Goal: Task Accomplishment & Management: Use online tool/utility

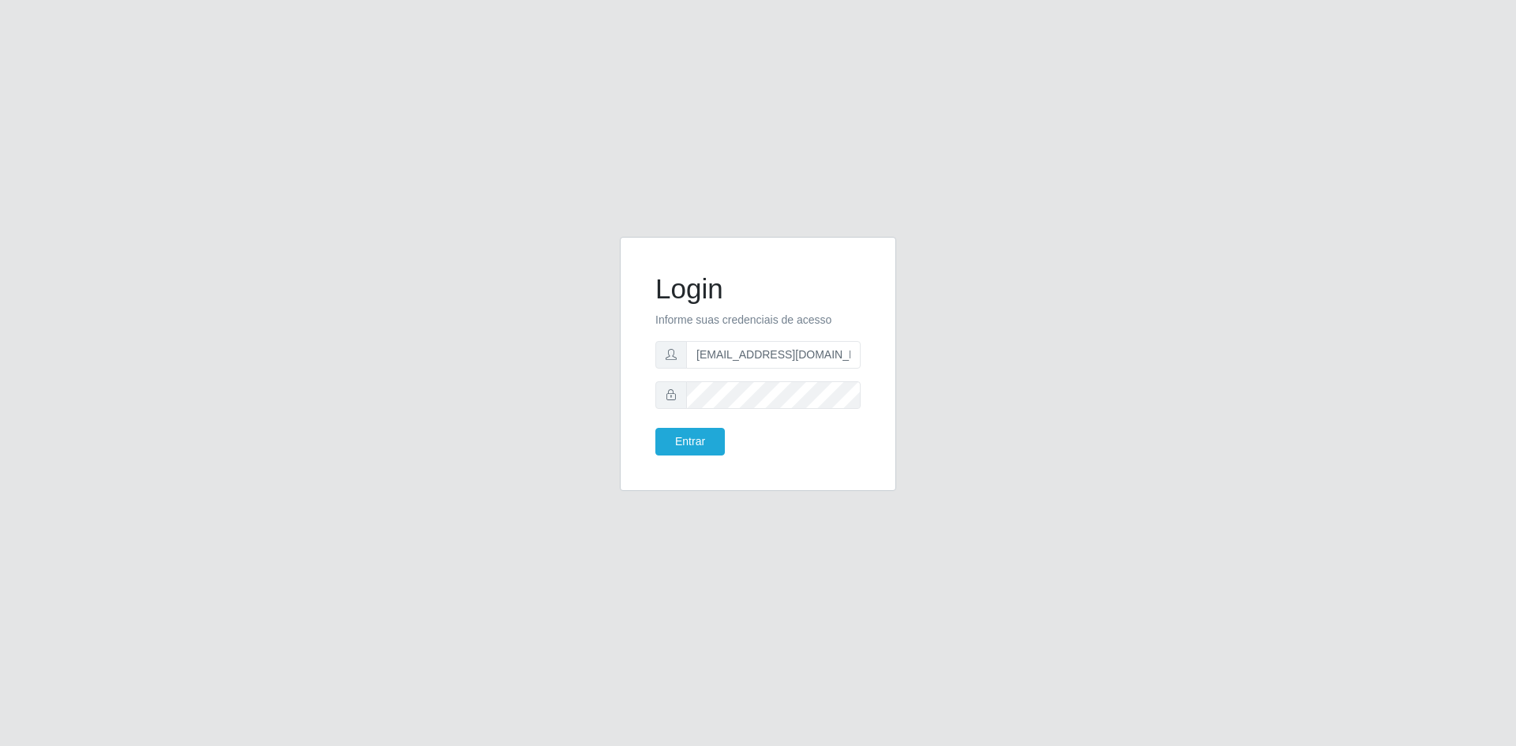
click at [692, 435] on button "Entrar" at bounding box center [689, 442] width 69 height 28
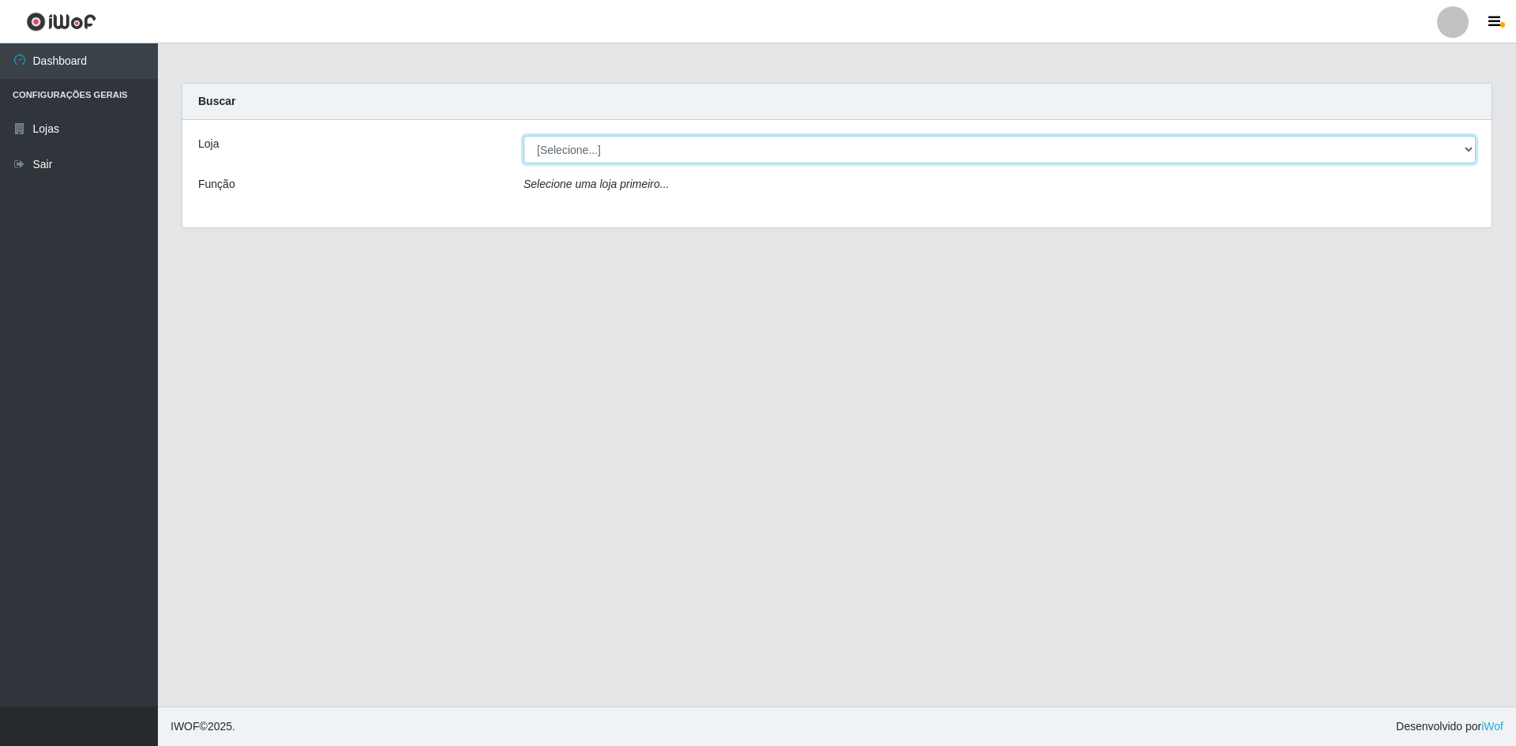
click at [675, 156] on select "[Selecione...] Hiper Queiroz - [GEOGRAPHIC_DATA] [GEOGRAPHIC_DATA] [GEOGRAPHIC_…" at bounding box center [999, 150] width 952 height 28
click at [523, 136] on select "[Selecione...] Hiper Queiroz - [GEOGRAPHIC_DATA] [GEOGRAPHIC_DATA] [GEOGRAPHIC_…" at bounding box center [999, 150] width 952 height 28
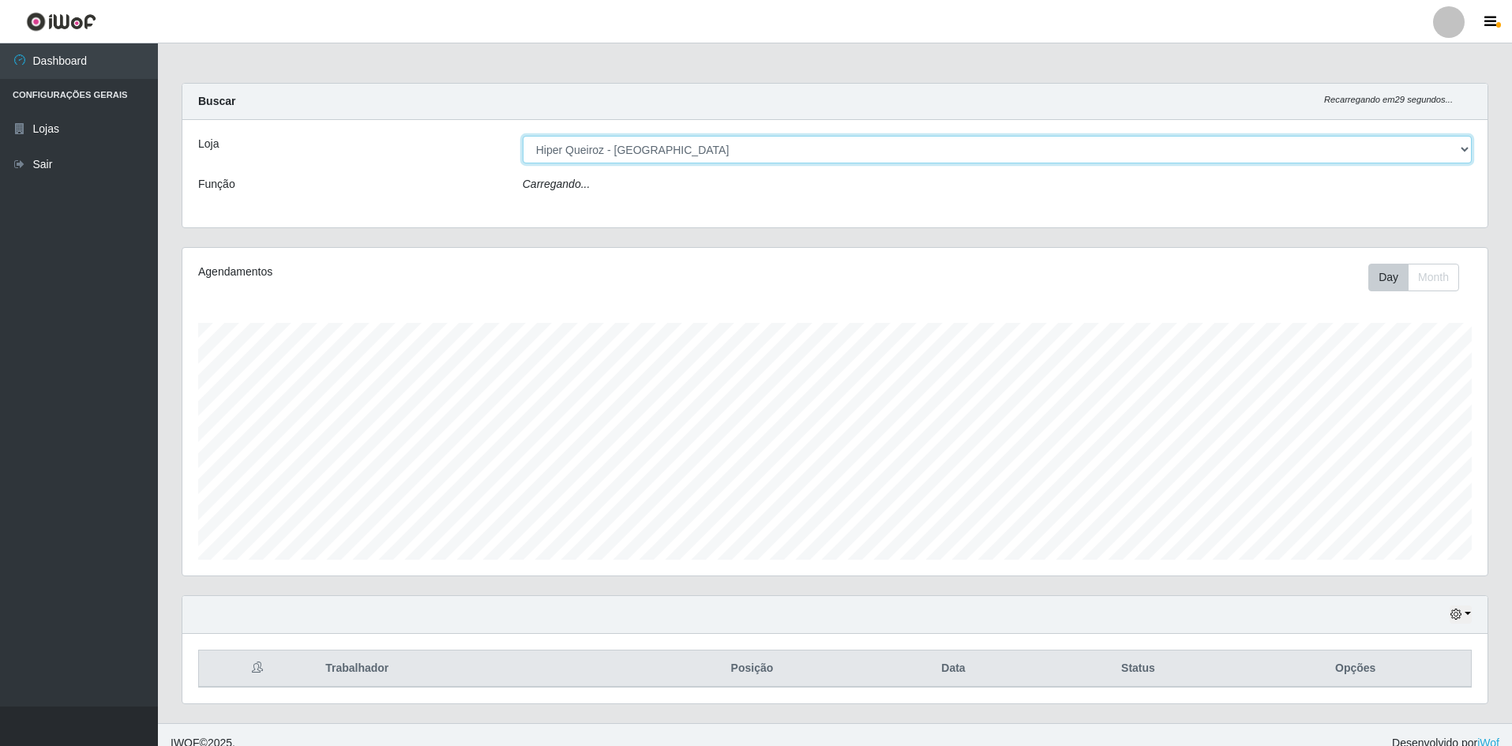
scroll to position [328, 1305]
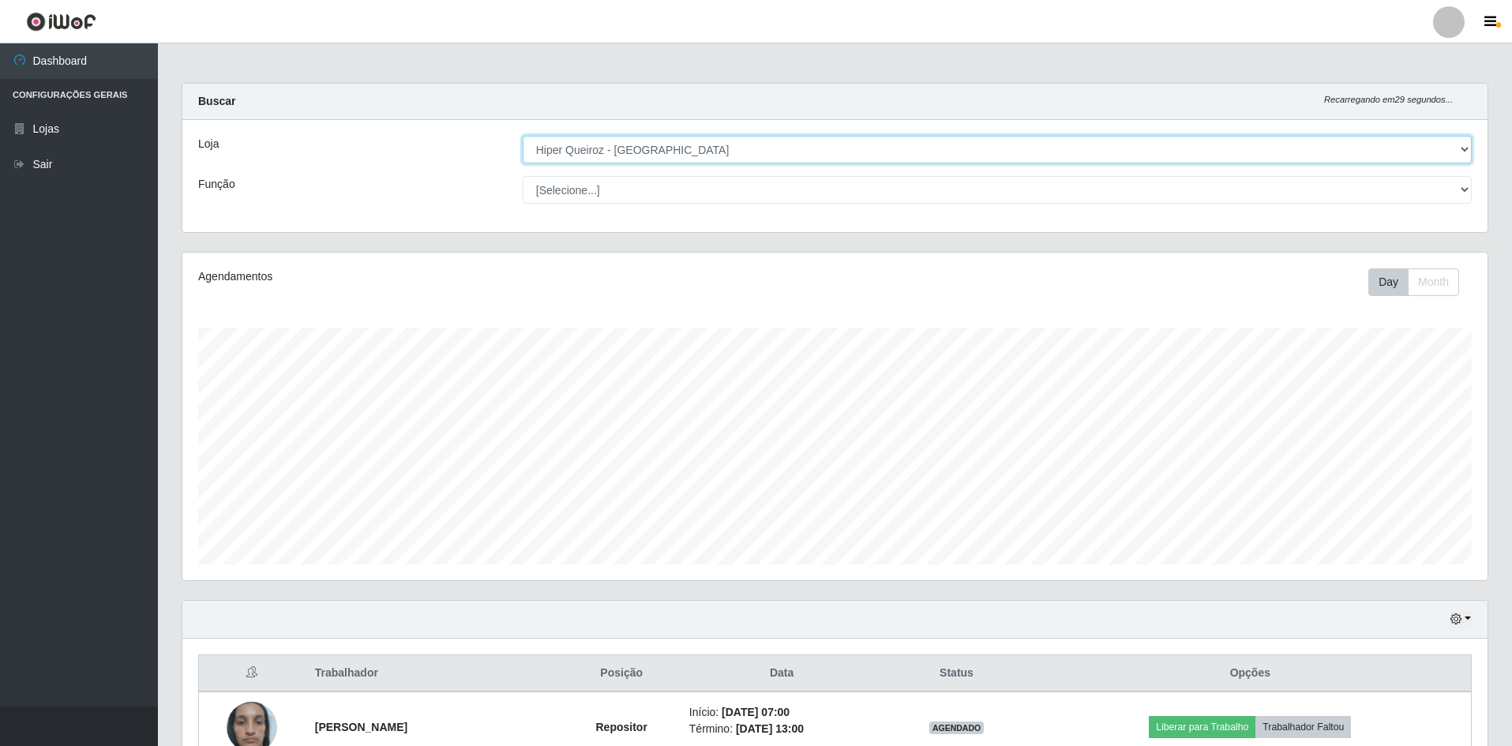
click at [1018, 139] on select "[Selecione...] Hiper Queiroz - [GEOGRAPHIC_DATA] [GEOGRAPHIC_DATA] [GEOGRAPHIC_…" at bounding box center [997, 150] width 949 height 28
click at [523, 136] on select "[Selecione...] Hiper Queiroz - [GEOGRAPHIC_DATA] [GEOGRAPHIC_DATA] [GEOGRAPHIC_…" at bounding box center [997, 150] width 949 height 28
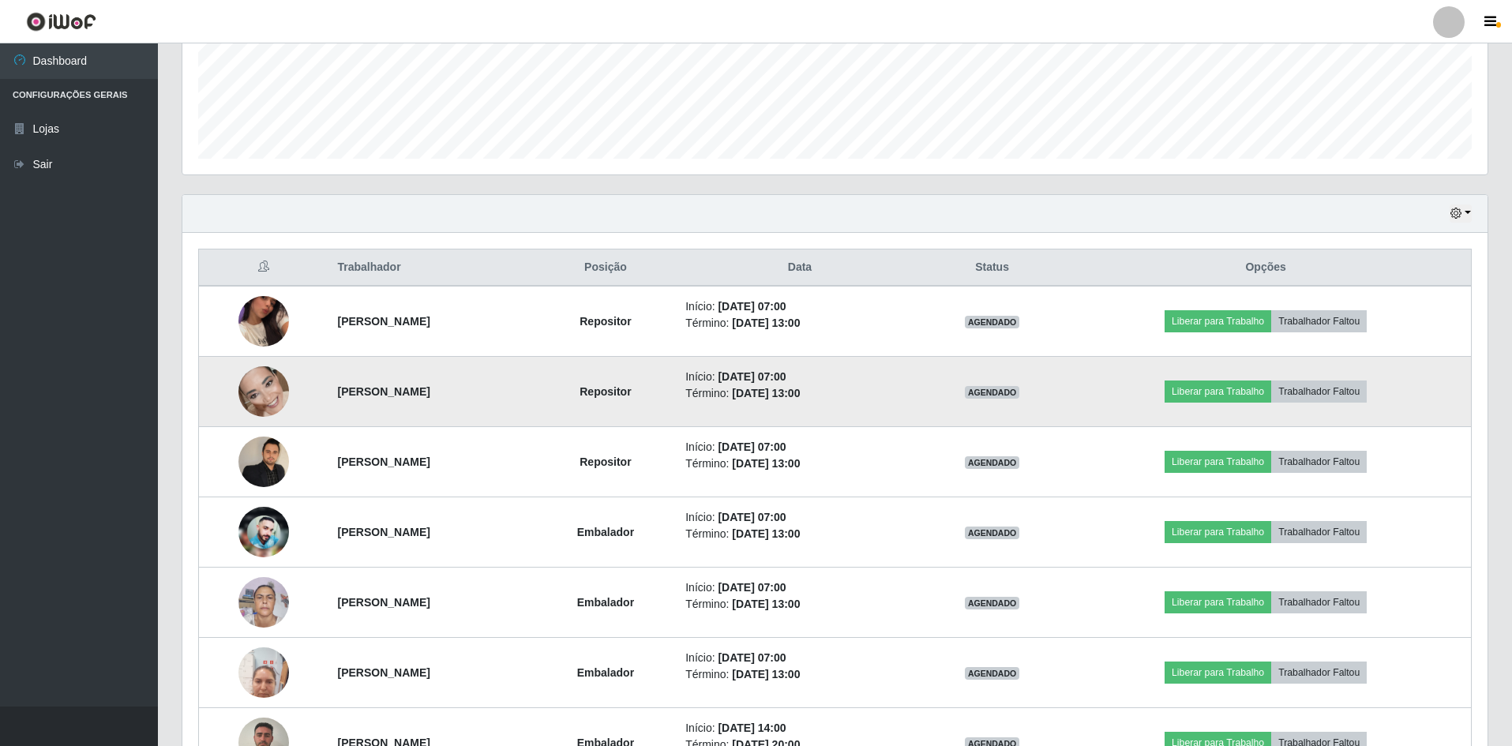
scroll to position [513, 0]
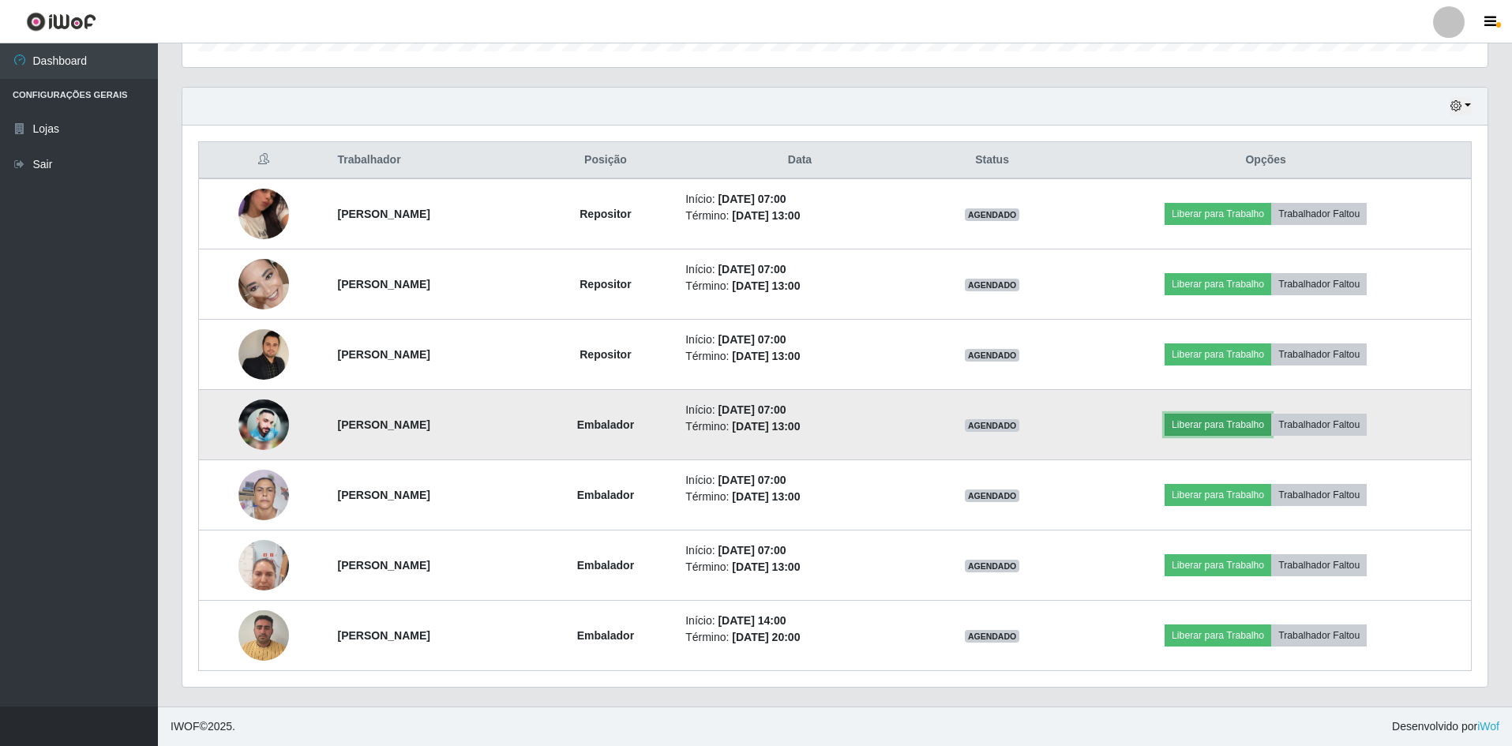
click at [1257, 431] on button "Liberar para Trabalho" at bounding box center [1217, 425] width 107 height 22
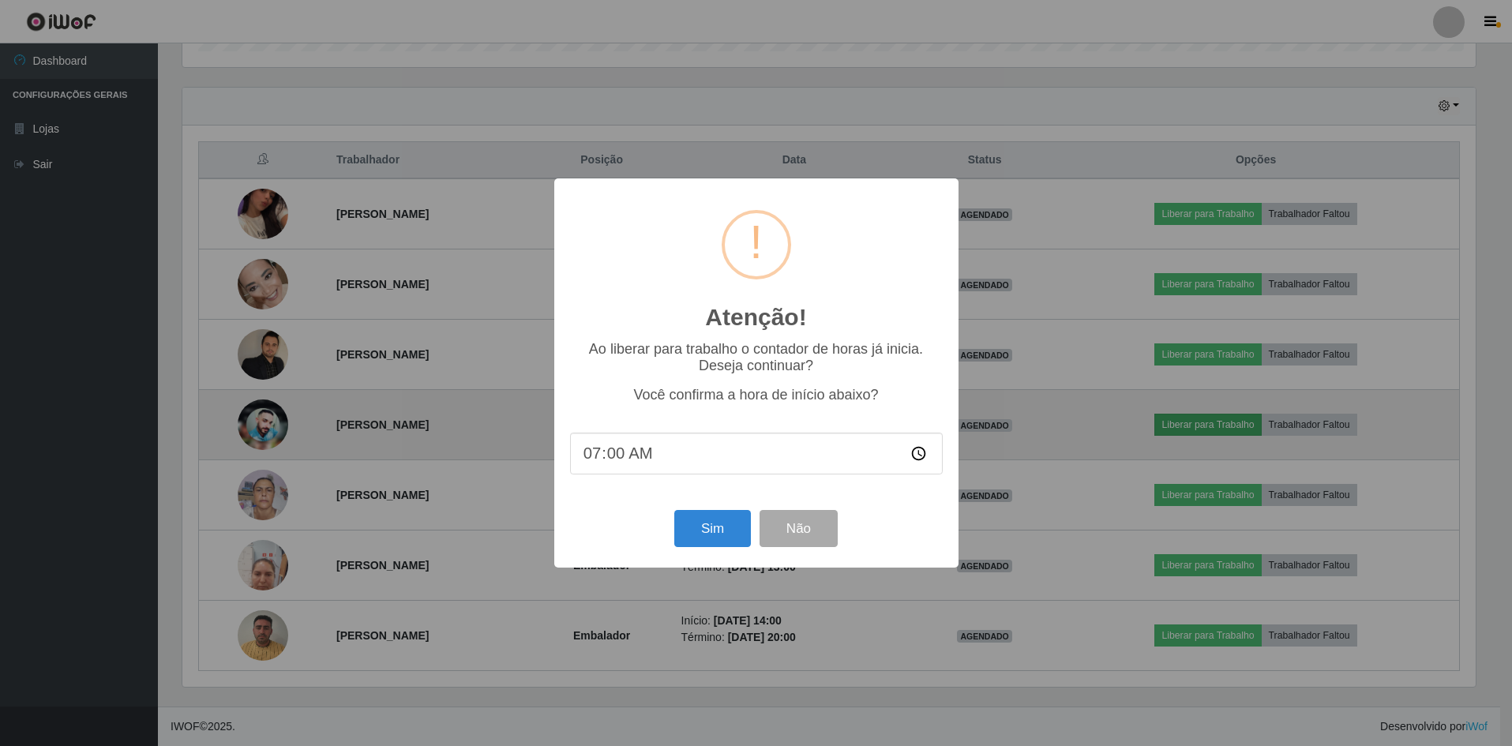
scroll to position [328, 1297]
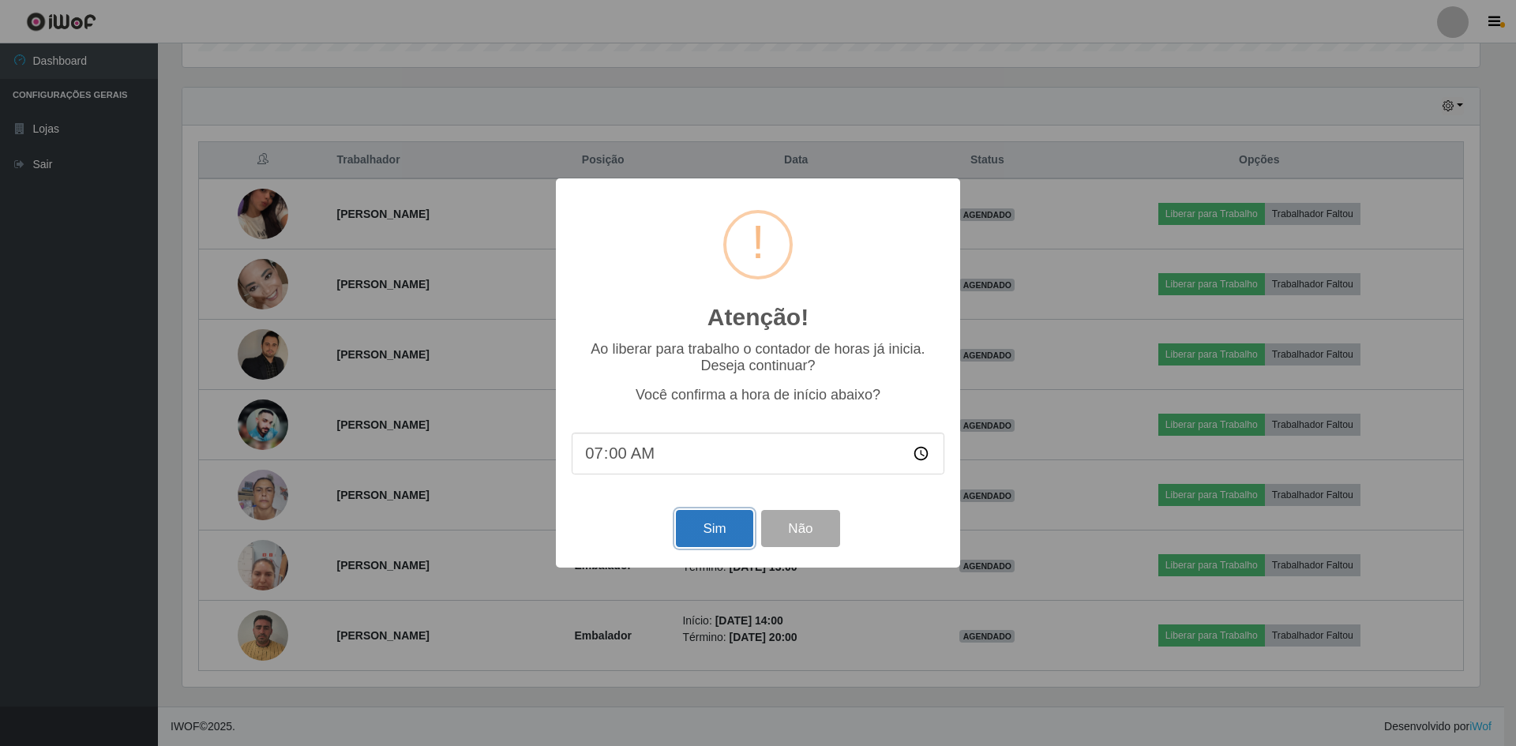
click at [727, 531] on button "Sim" at bounding box center [714, 528] width 77 height 37
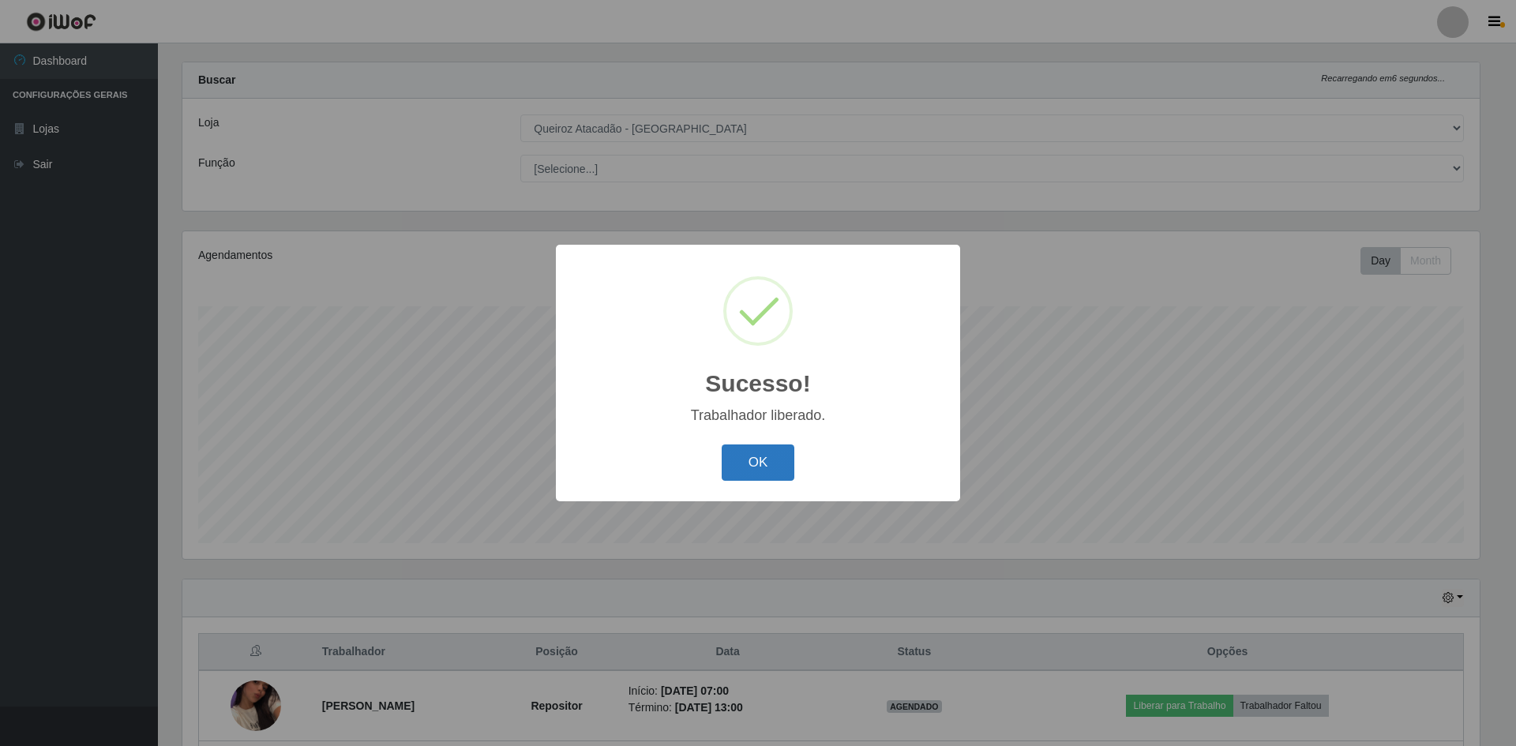
click at [767, 464] on button "OK" at bounding box center [758, 462] width 73 height 37
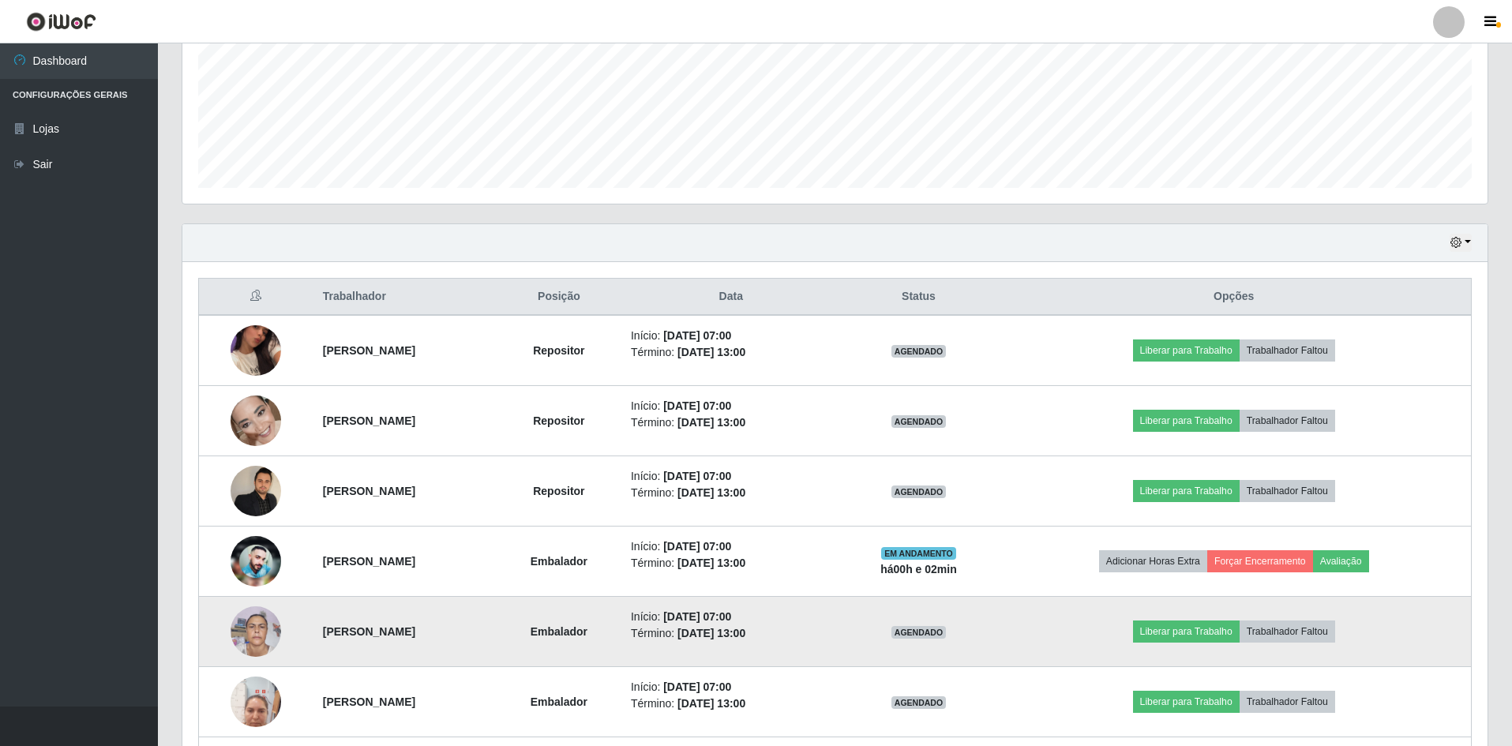
scroll to position [513, 0]
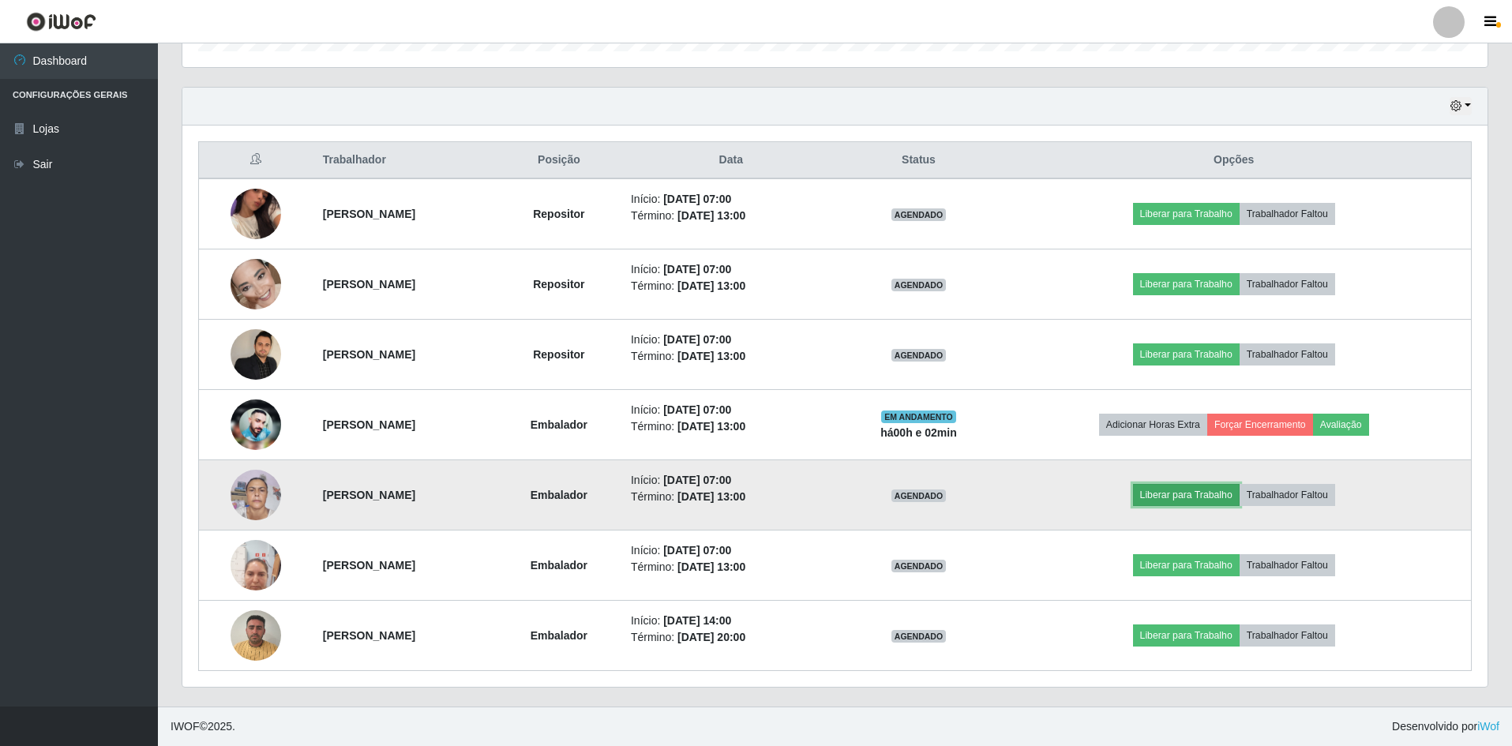
click at [1210, 497] on button "Liberar para Trabalho" at bounding box center [1186, 495] width 107 height 22
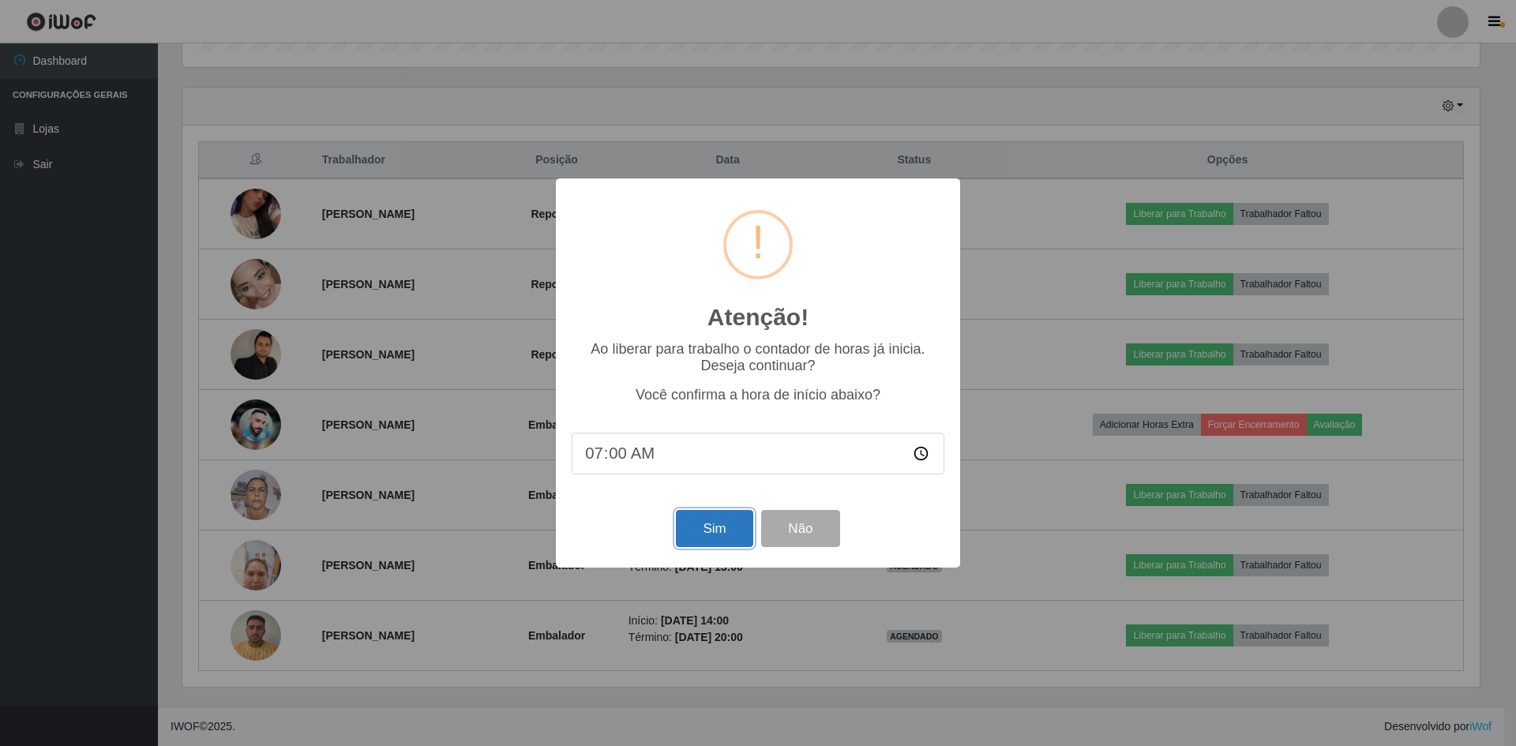
click at [721, 530] on button "Sim" at bounding box center [714, 528] width 77 height 37
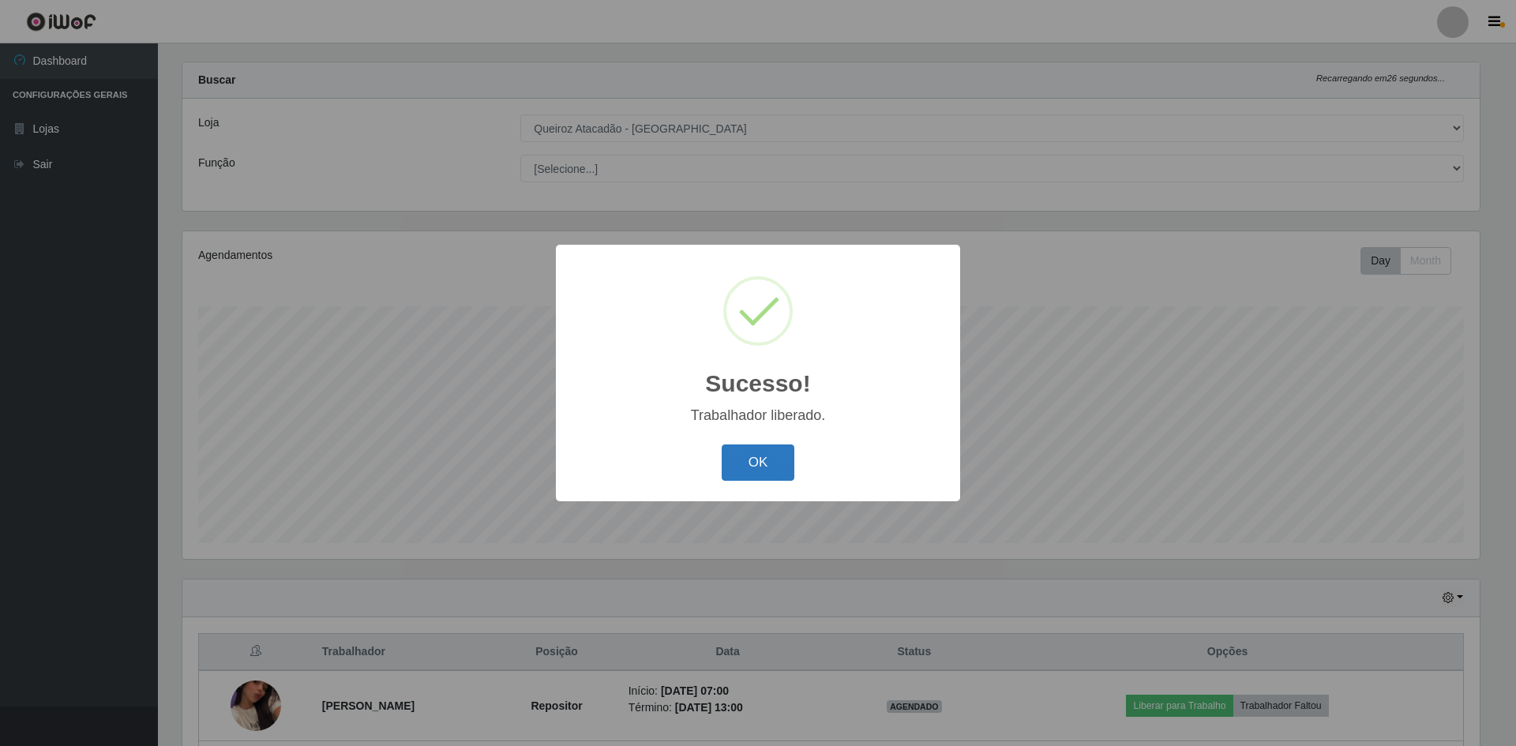
click at [760, 463] on button "OK" at bounding box center [758, 462] width 73 height 37
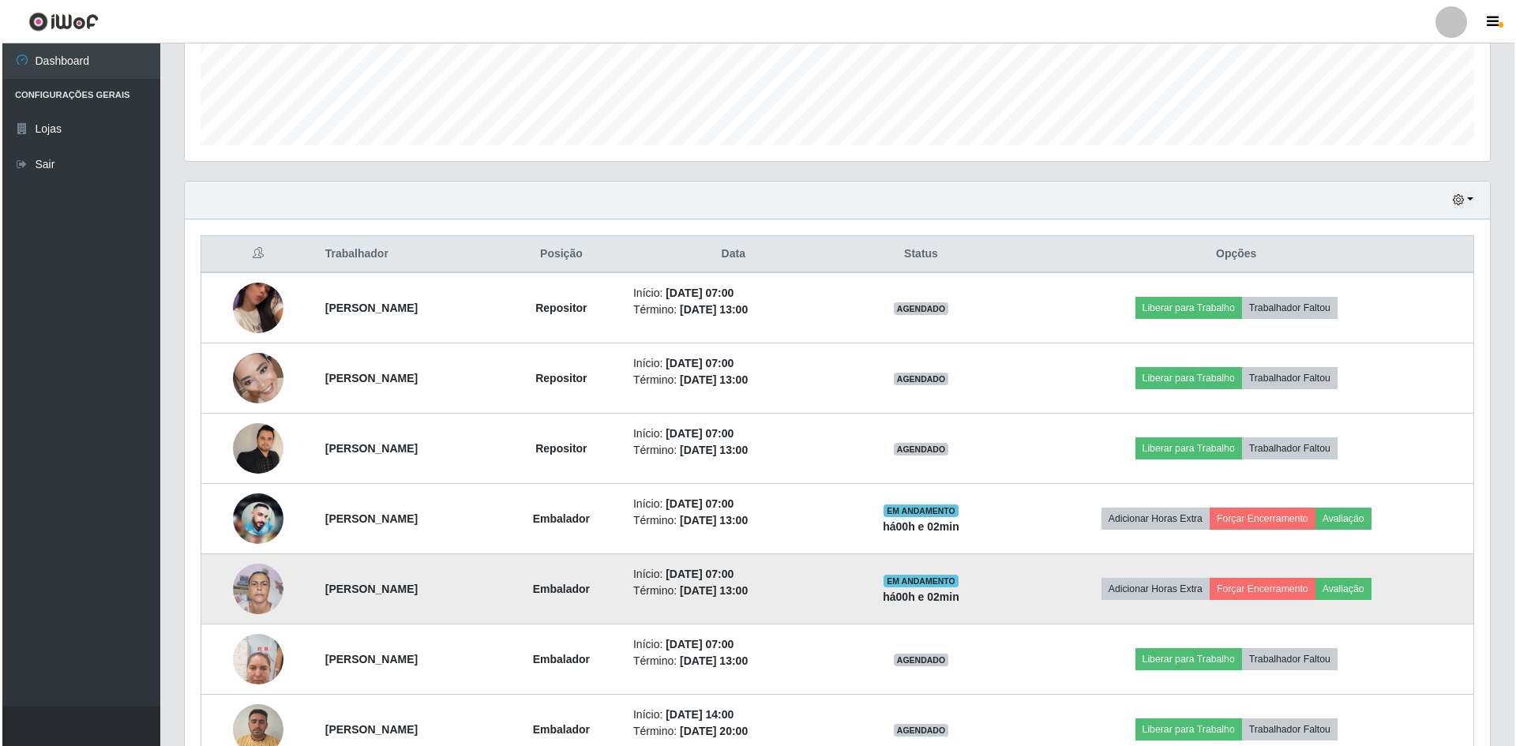
scroll to position [513, 0]
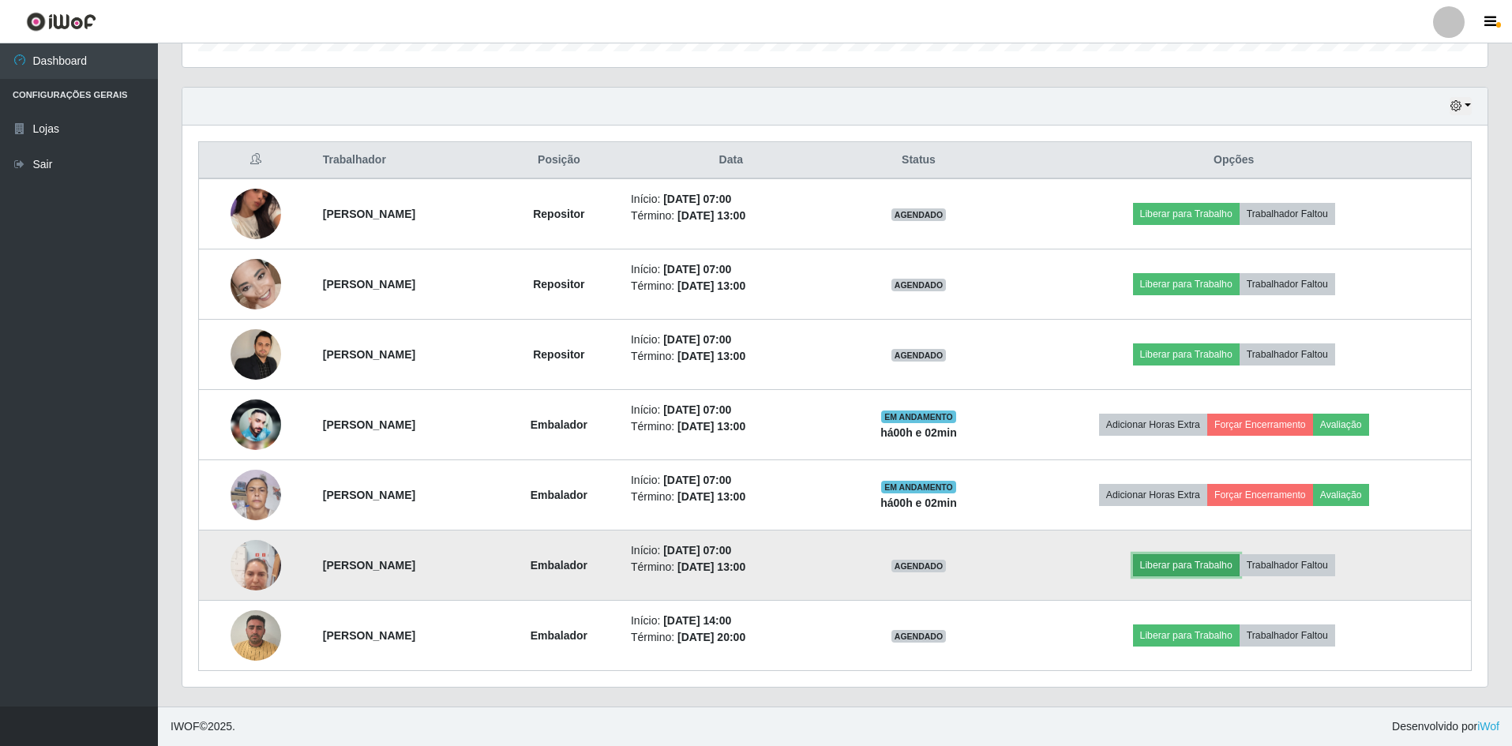
click at [1196, 570] on button "Liberar para Trabalho" at bounding box center [1186, 565] width 107 height 22
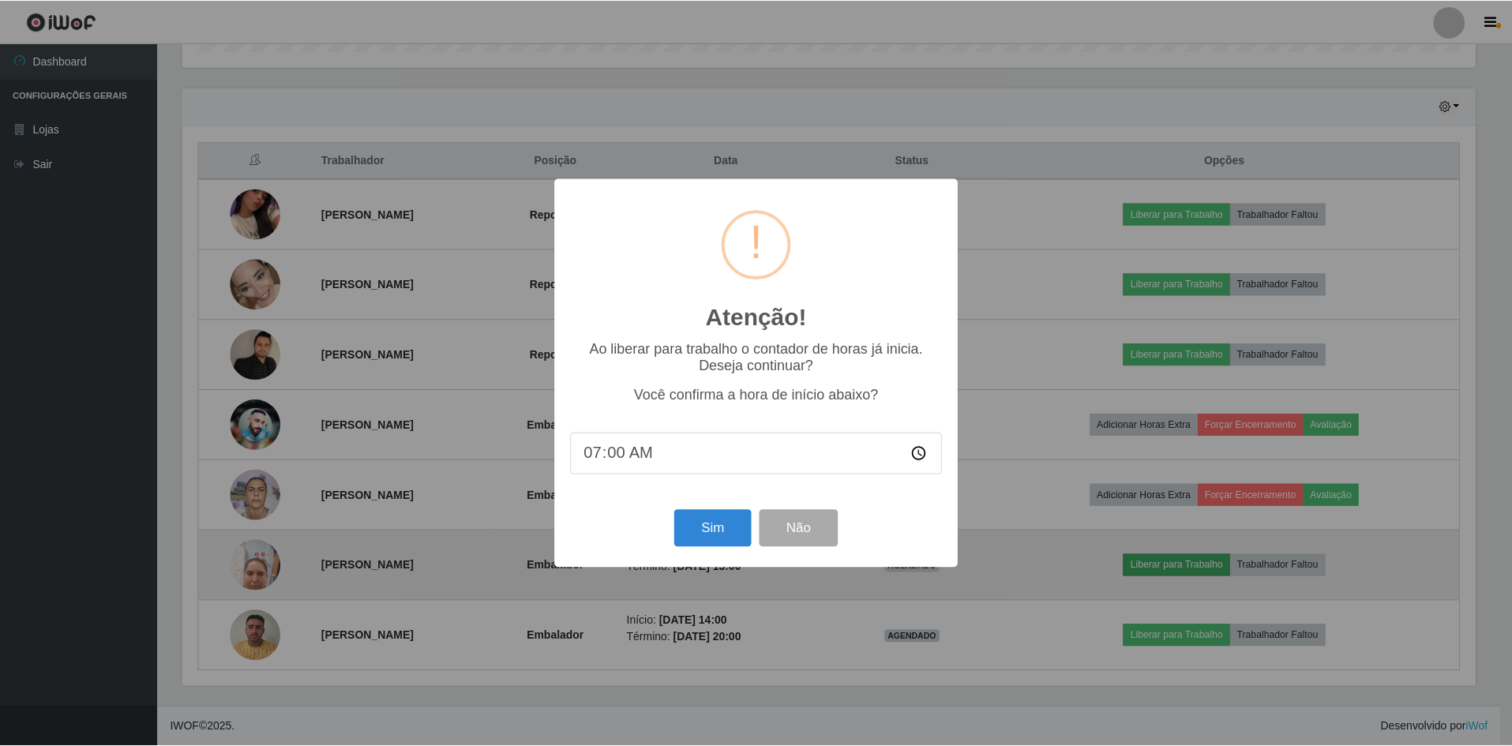
scroll to position [328, 1297]
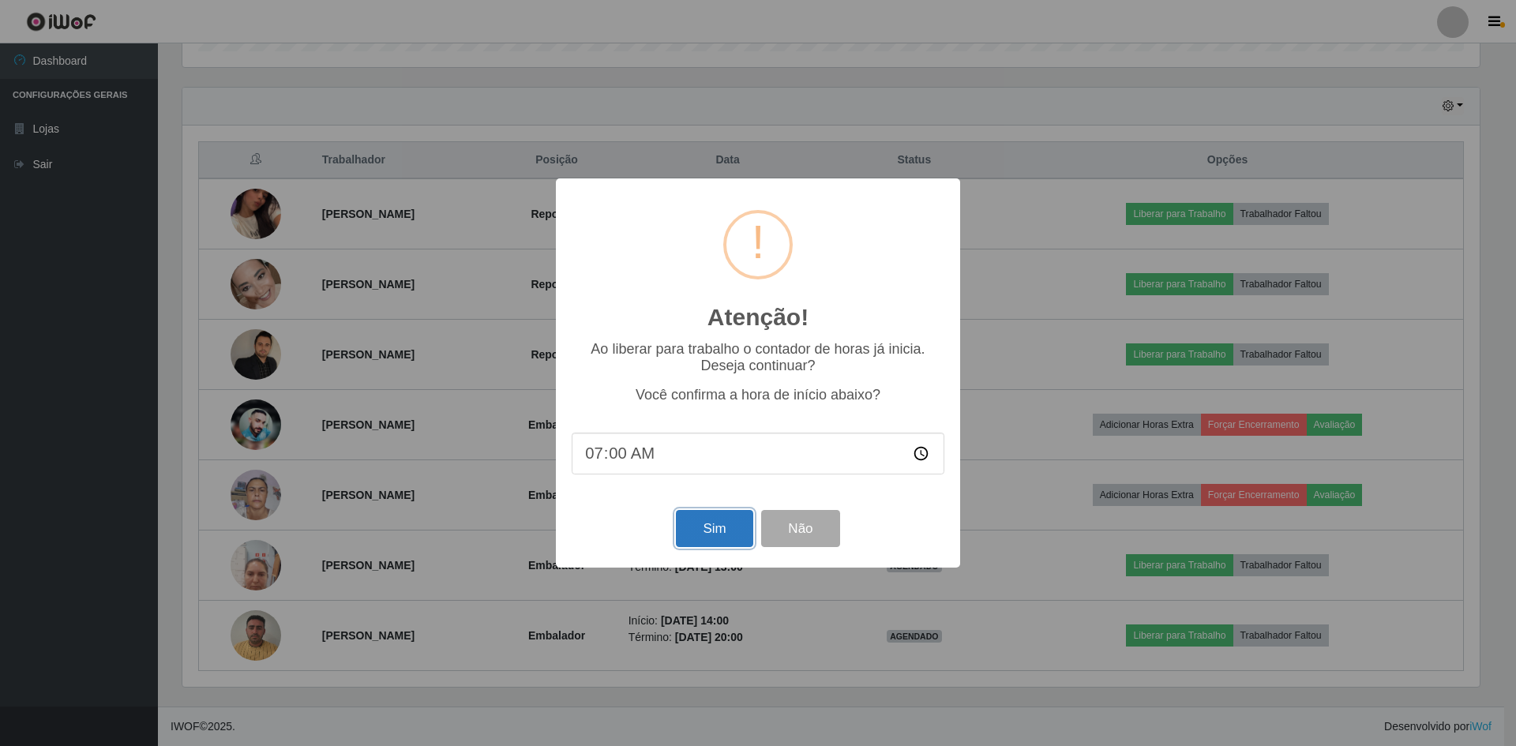
click at [729, 525] on button "Sim" at bounding box center [714, 528] width 77 height 37
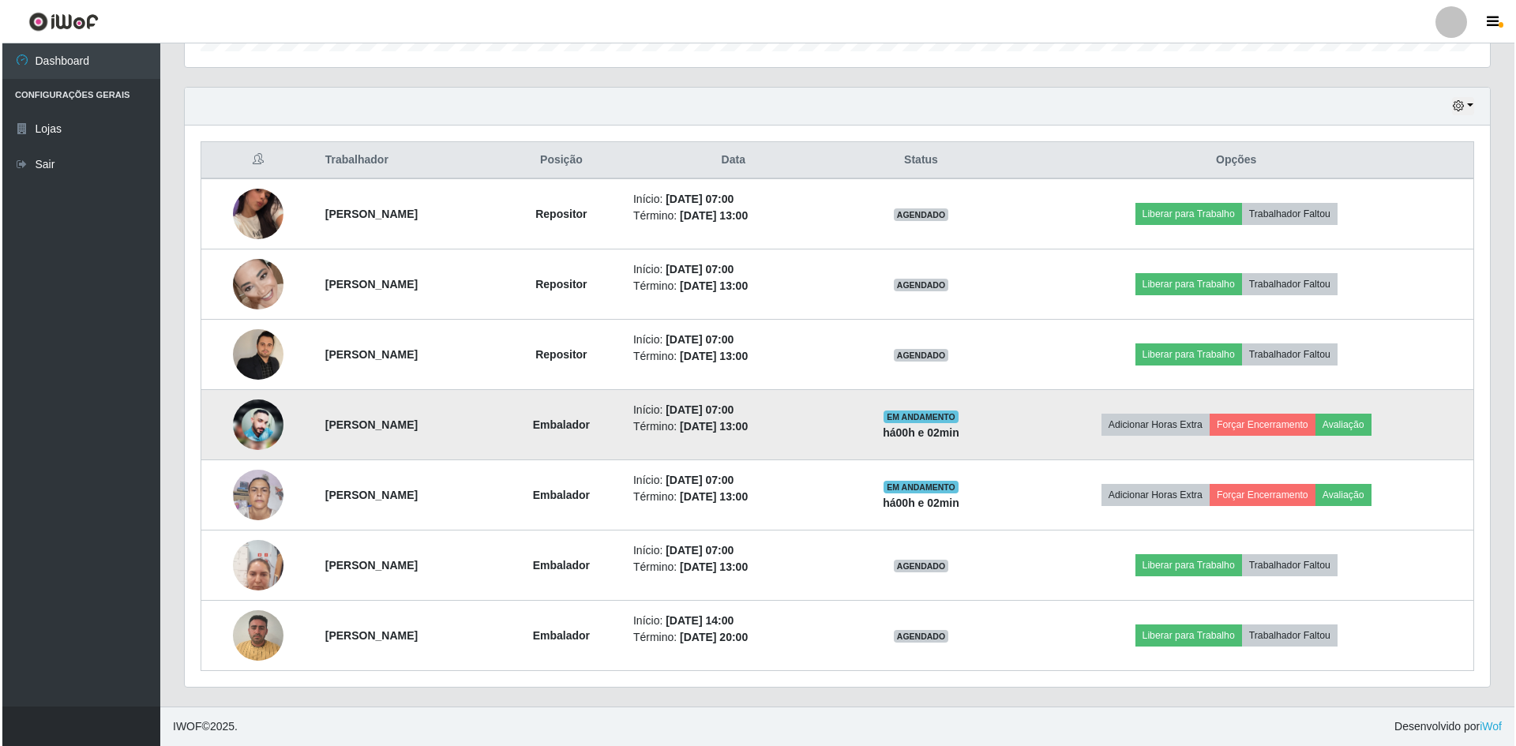
scroll to position [0, 0]
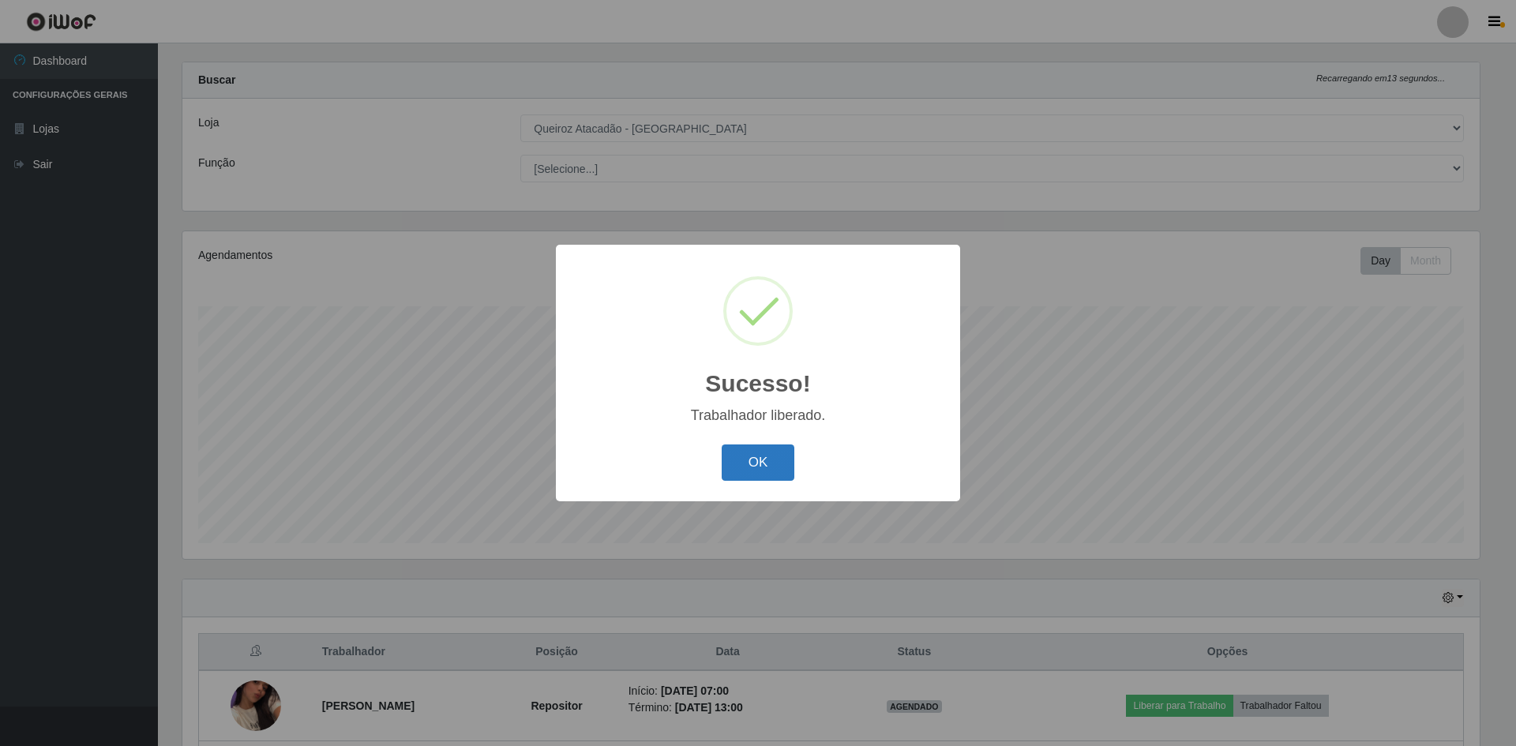
click at [762, 463] on button "OK" at bounding box center [758, 462] width 73 height 37
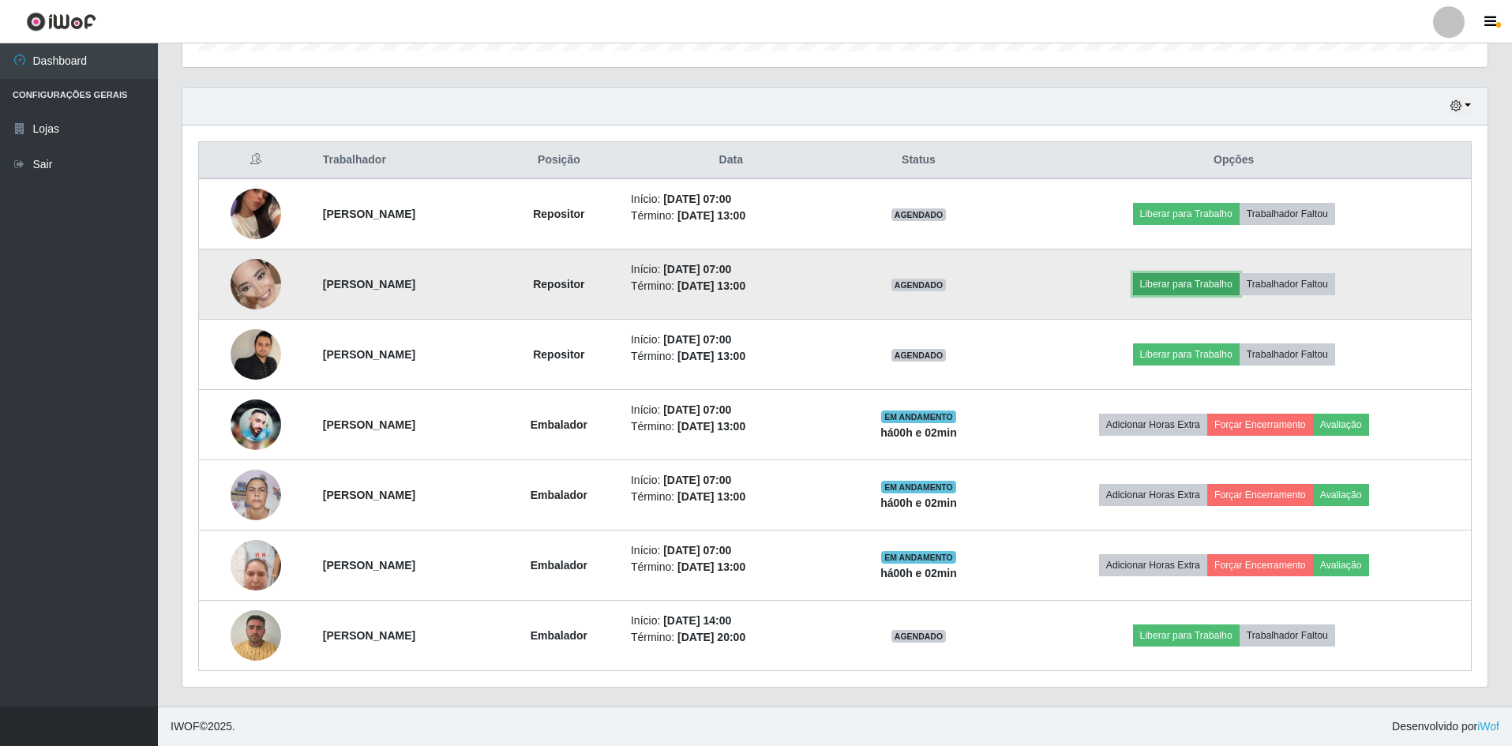
click at [1192, 282] on button "Liberar para Trabalho" at bounding box center [1186, 284] width 107 height 22
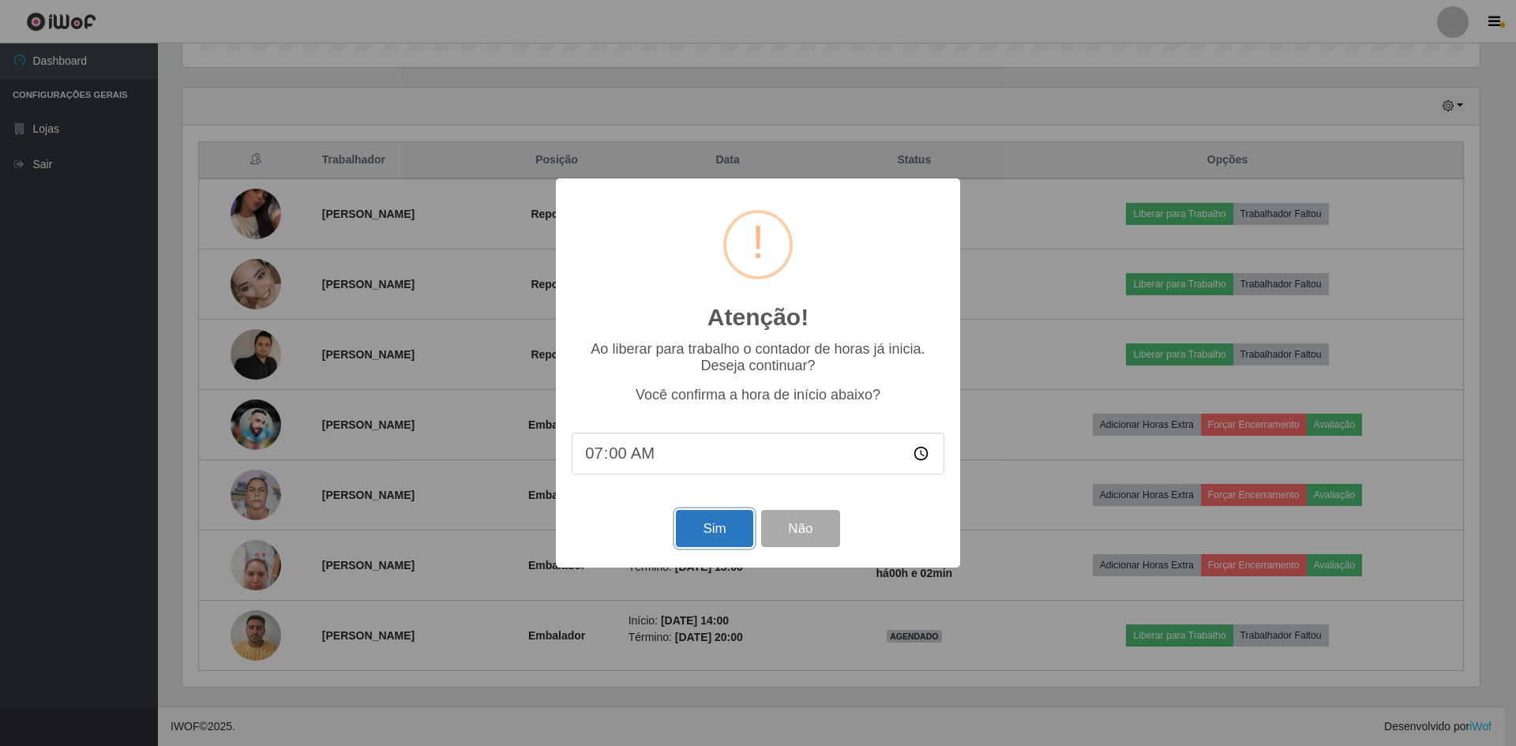
click at [722, 541] on button "Sim" at bounding box center [714, 528] width 77 height 37
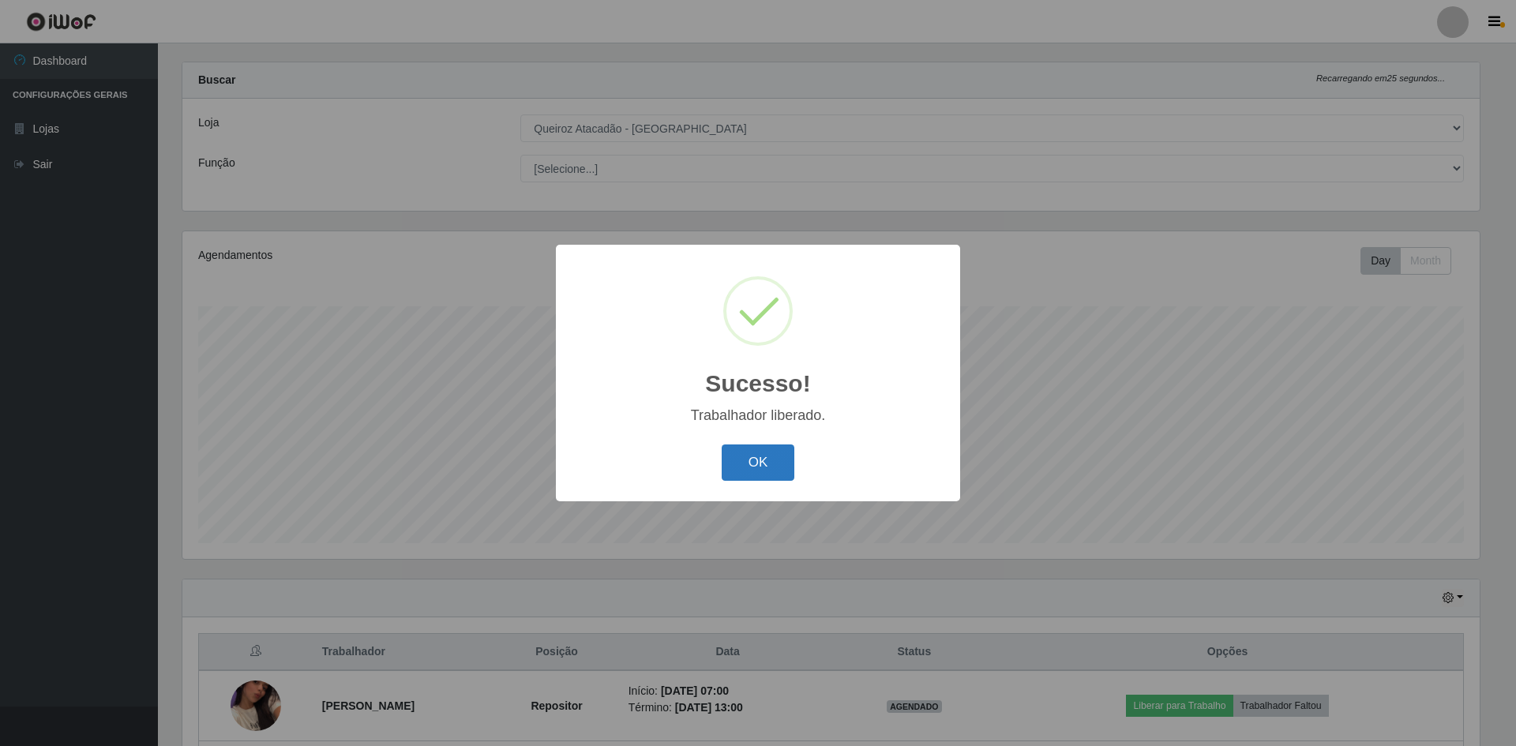
click at [757, 463] on button "OK" at bounding box center [758, 462] width 73 height 37
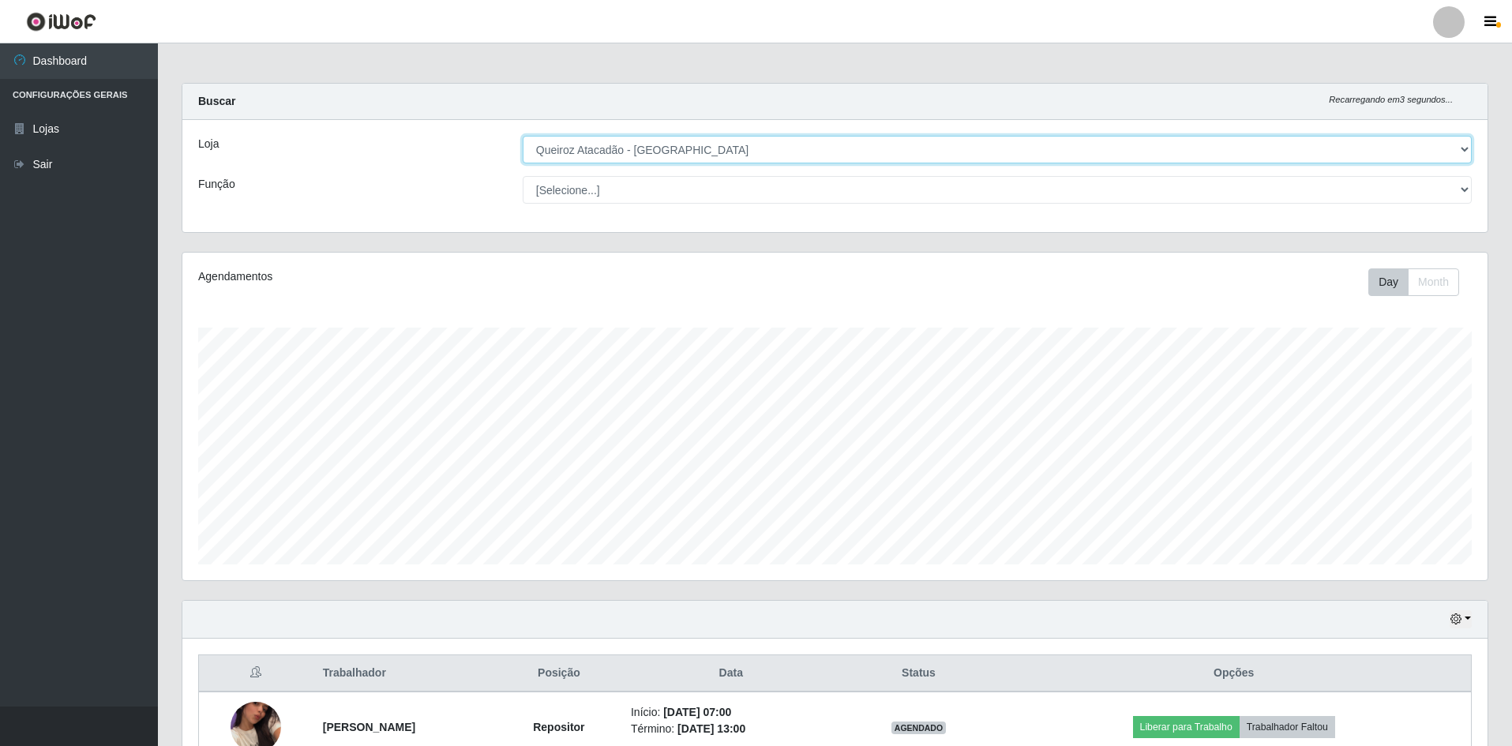
click at [692, 148] on select "[Selecione...] Hiper Queiroz - [GEOGRAPHIC_DATA] [GEOGRAPHIC_DATA] [GEOGRAPHIC_…" at bounding box center [997, 150] width 949 height 28
click at [523, 136] on select "[Selecione...] Hiper Queiroz - [GEOGRAPHIC_DATA] [GEOGRAPHIC_DATA] [GEOGRAPHIC_…" at bounding box center [997, 150] width 949 height 28
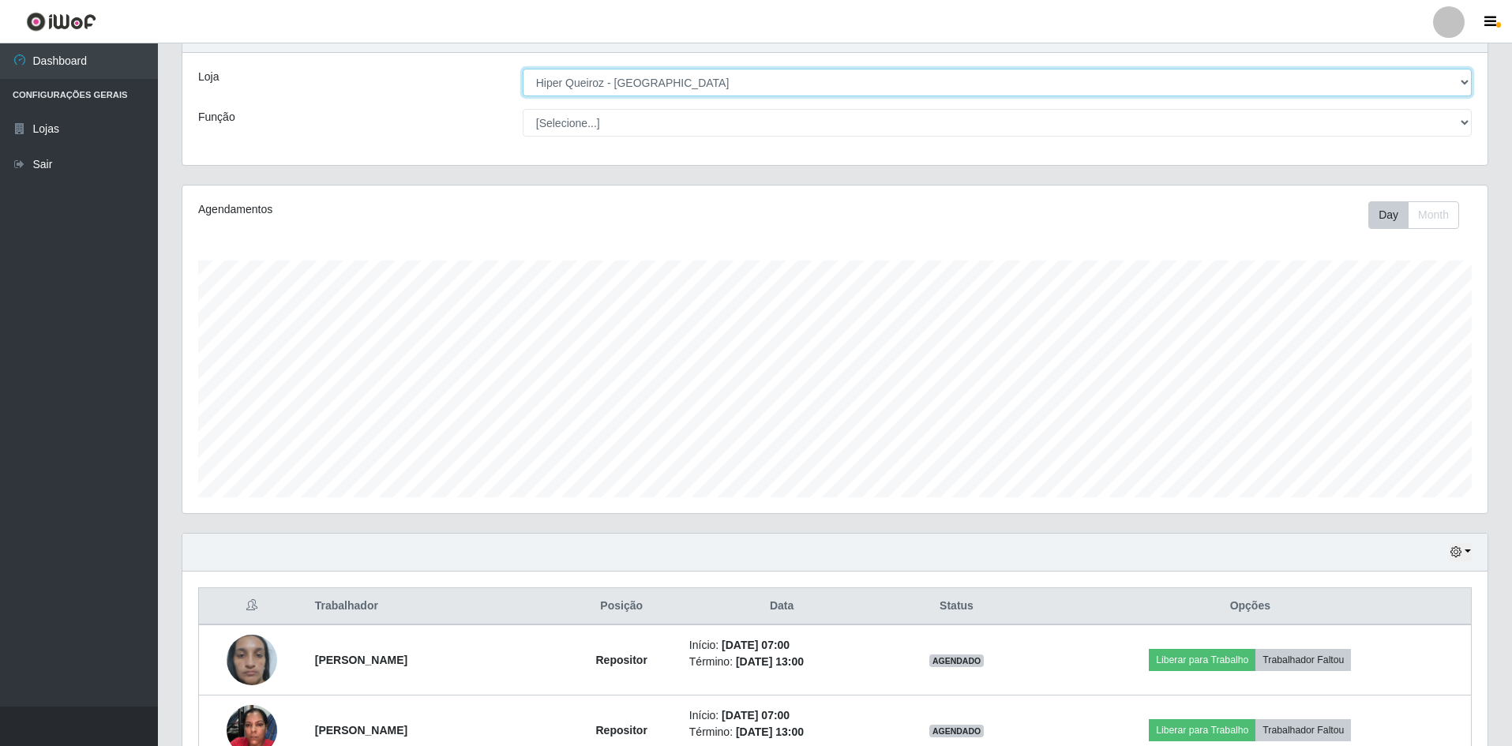
scroll to position [48, 0]
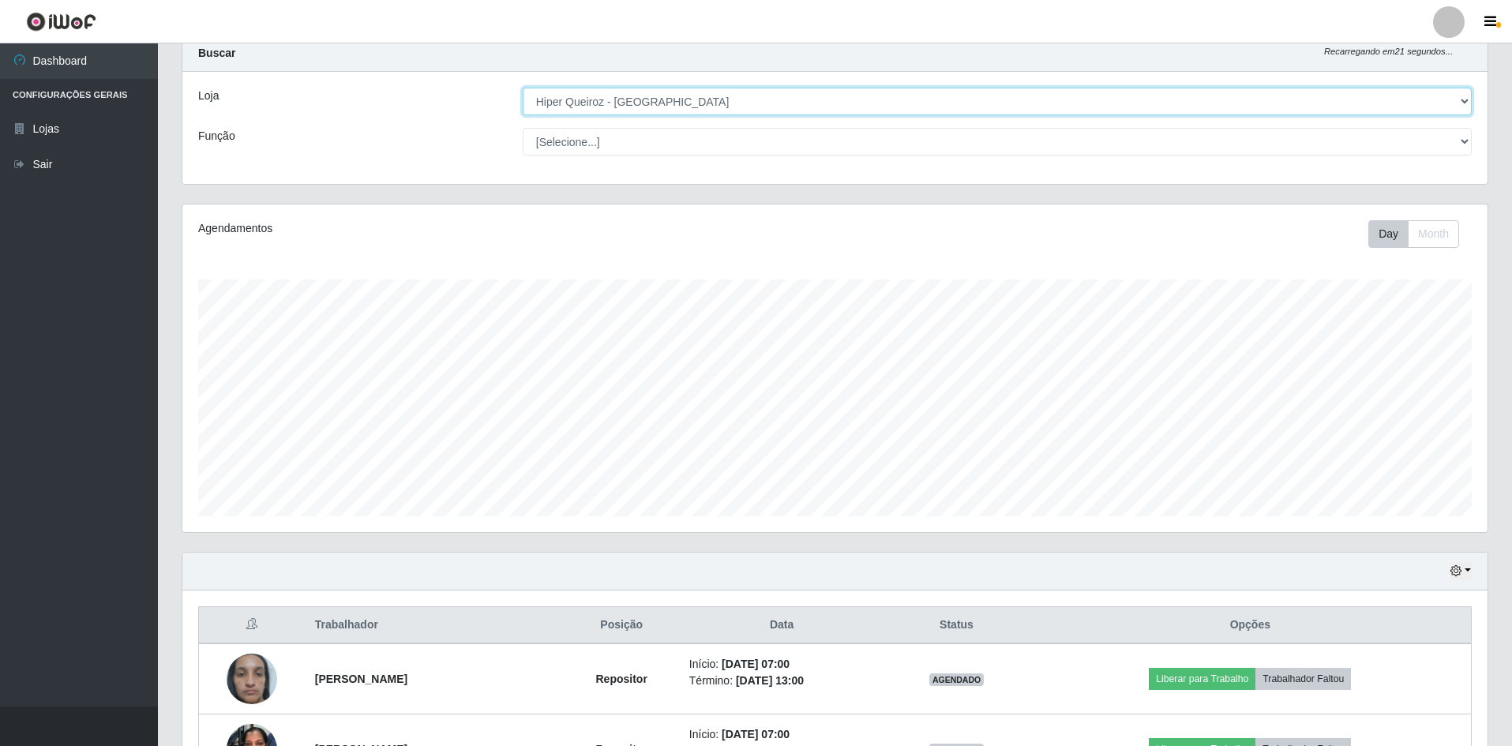
click at [733, 101] on select "[Selecione...] Hiper Queiroz - [GEOGRAPHIC_DATA] [GEOGRAPHIC_DATA] [GEOGRAPHIC_…" at bounding box center [997, 102] width 949 height 28
select select "517"
click at [523, 115] on select "[Selecione...] Hiper Queiroz - [GEOGRAPHIC_DATA] [GEOGRAPHIC_DATA] [GEOGRAPHIC_…" at bounding box center [997, 102] width 949 height 28
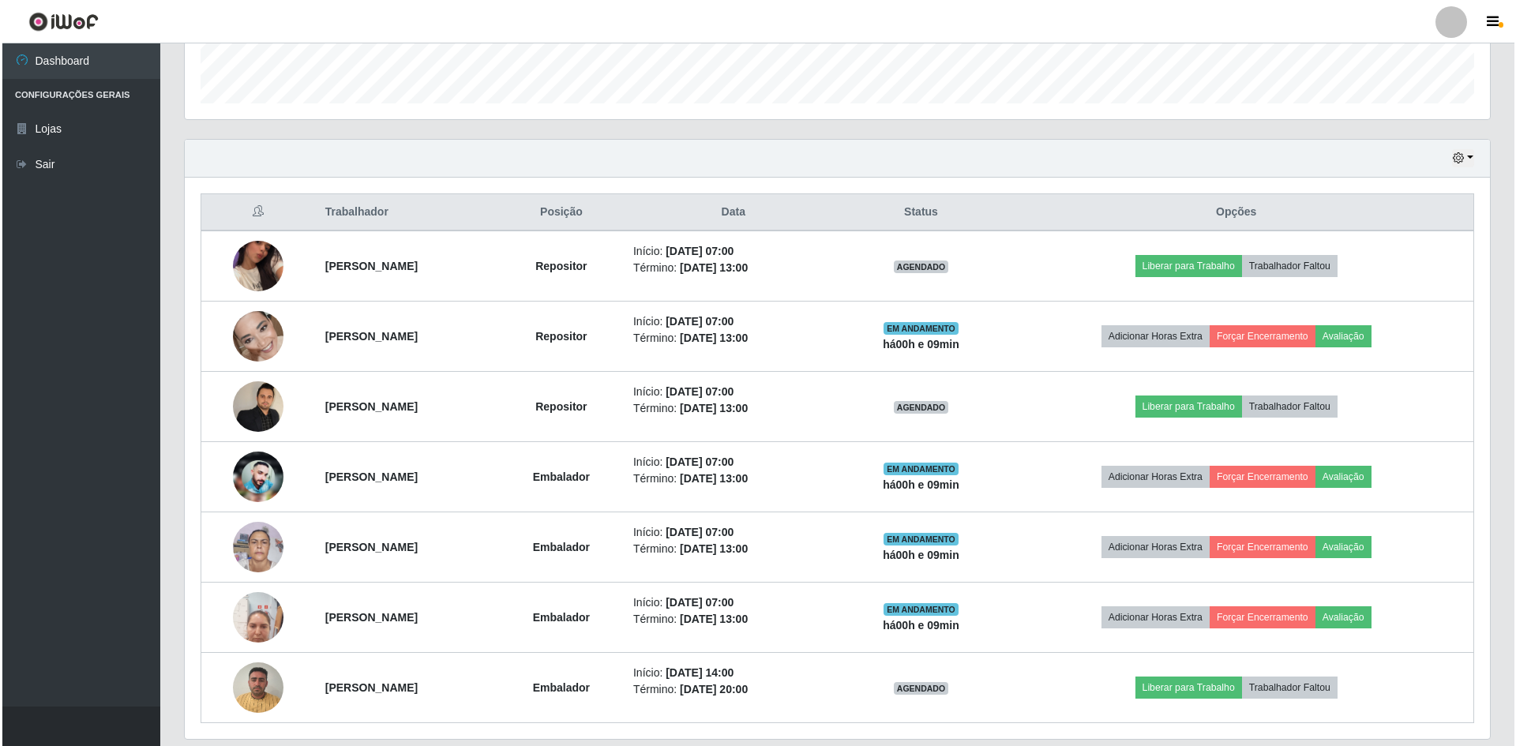
scroll to position [513, 0]
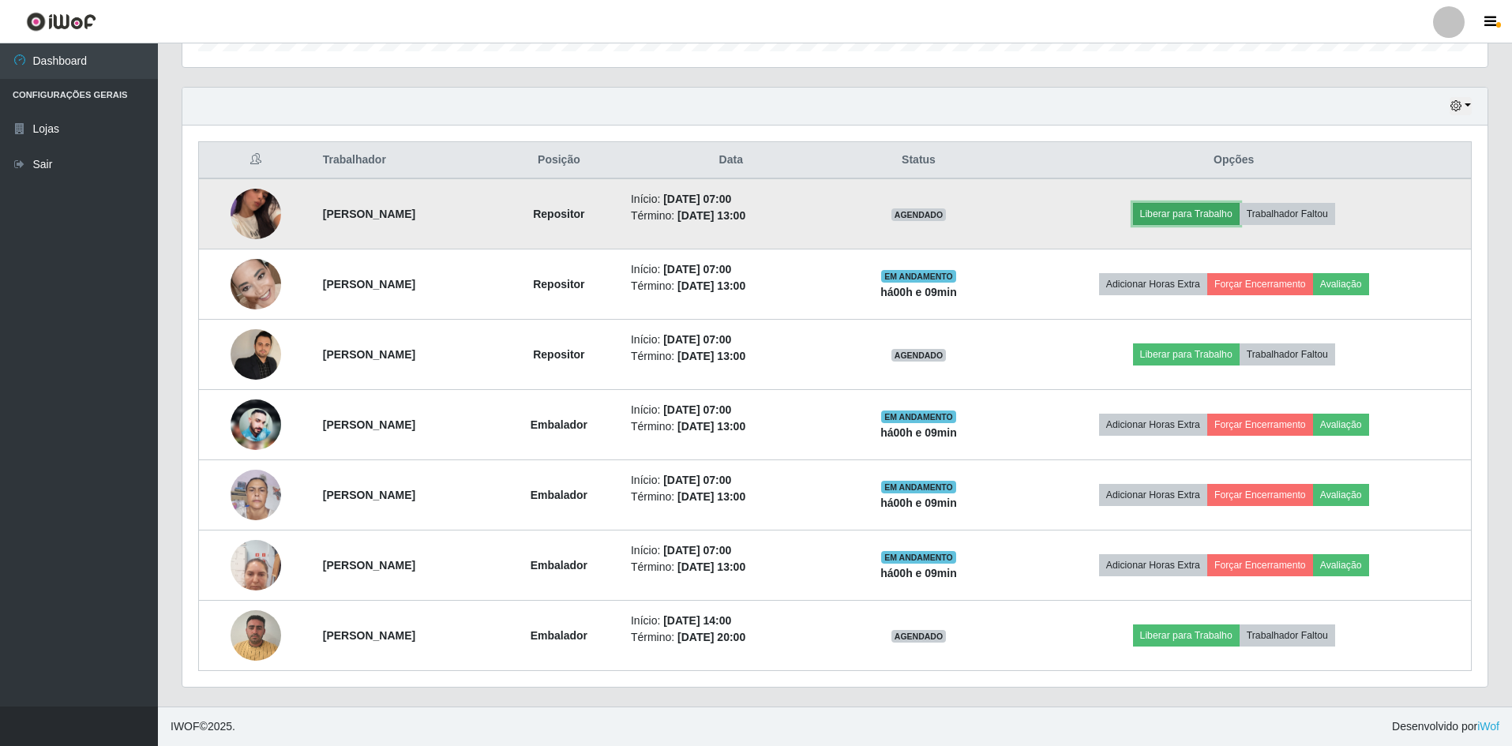
click at [1189, 217] on button "Liberar para Trabalho" at bounding box center [1186, 214] width 107 height 22
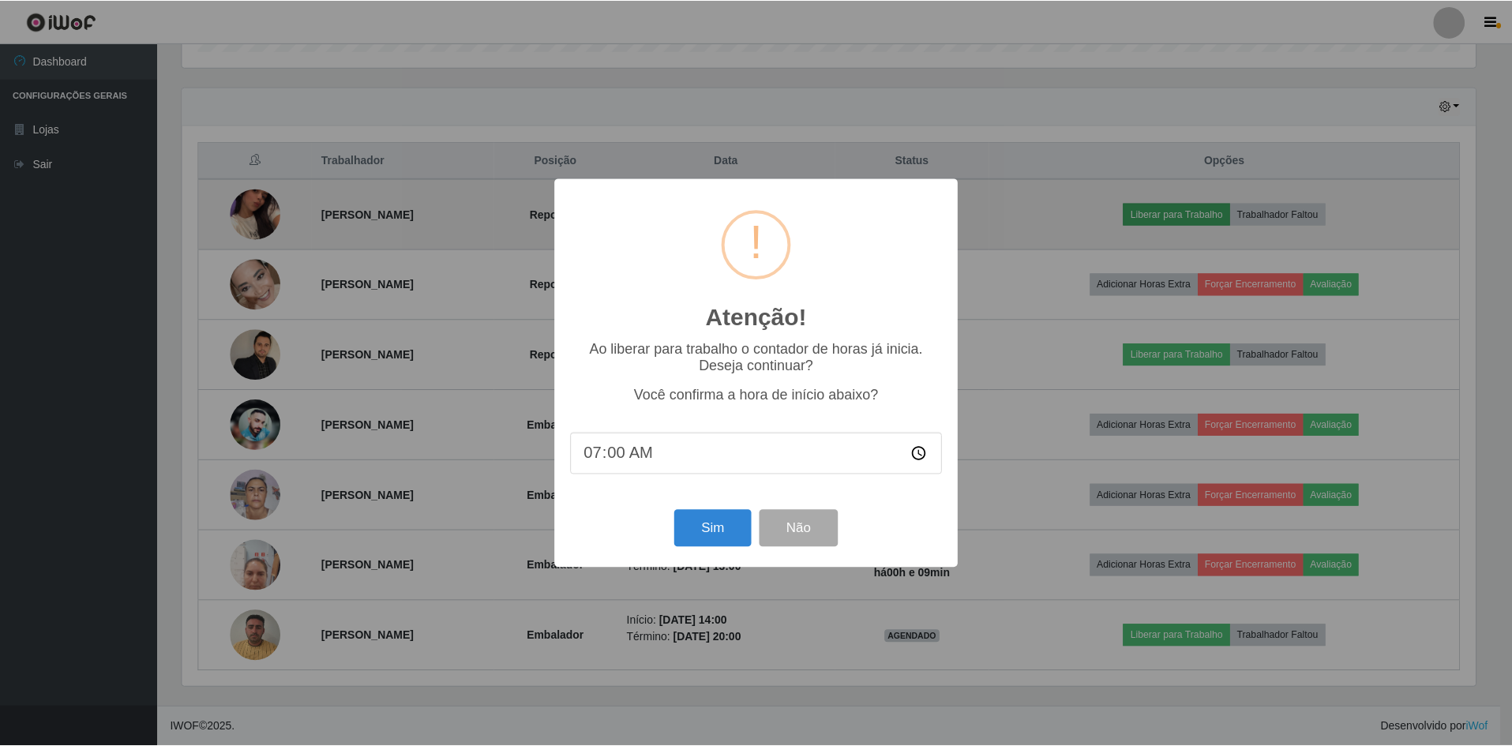
scroll to position [328, 1297]
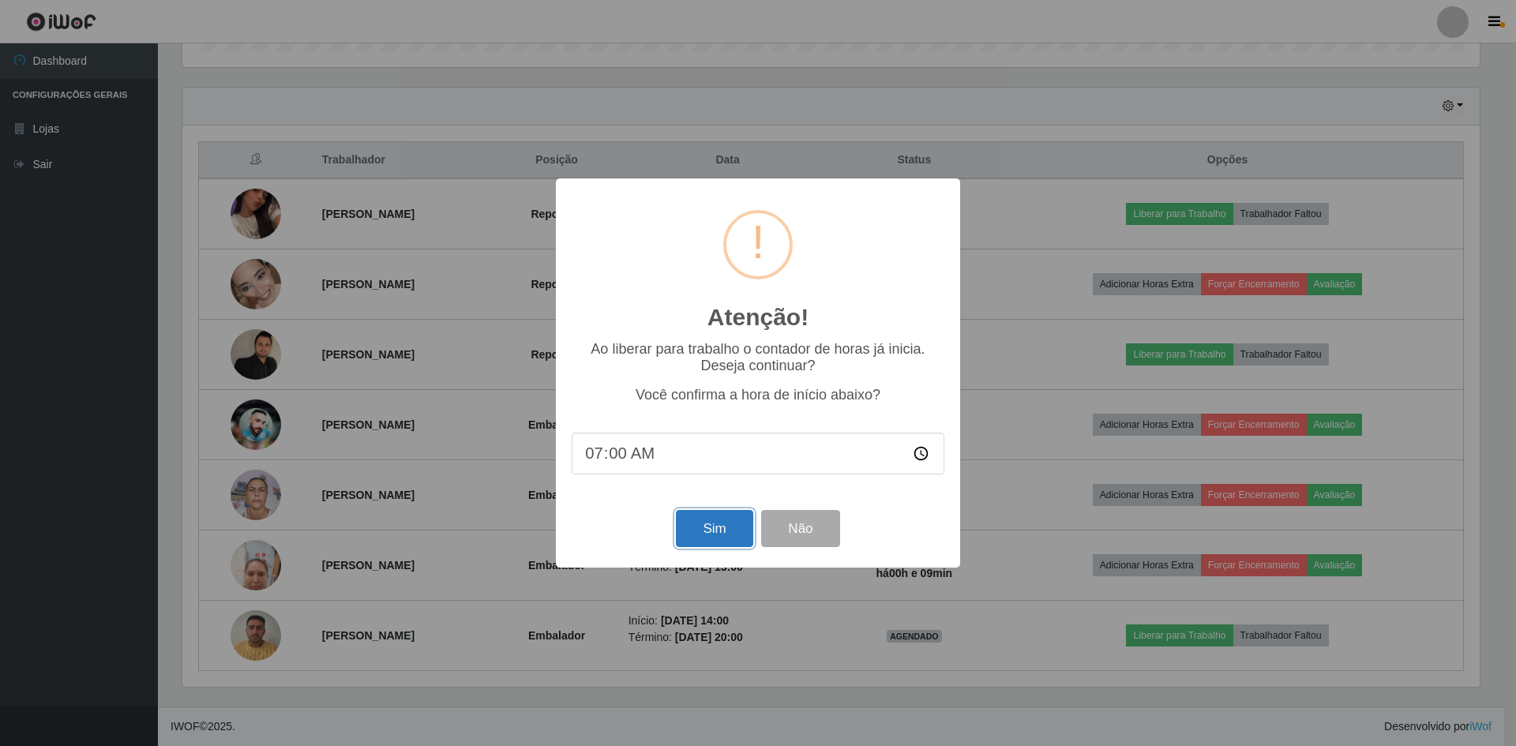
click at [703, 539] on button "Sim" at bounding box center [714, 528] width 77 height 37
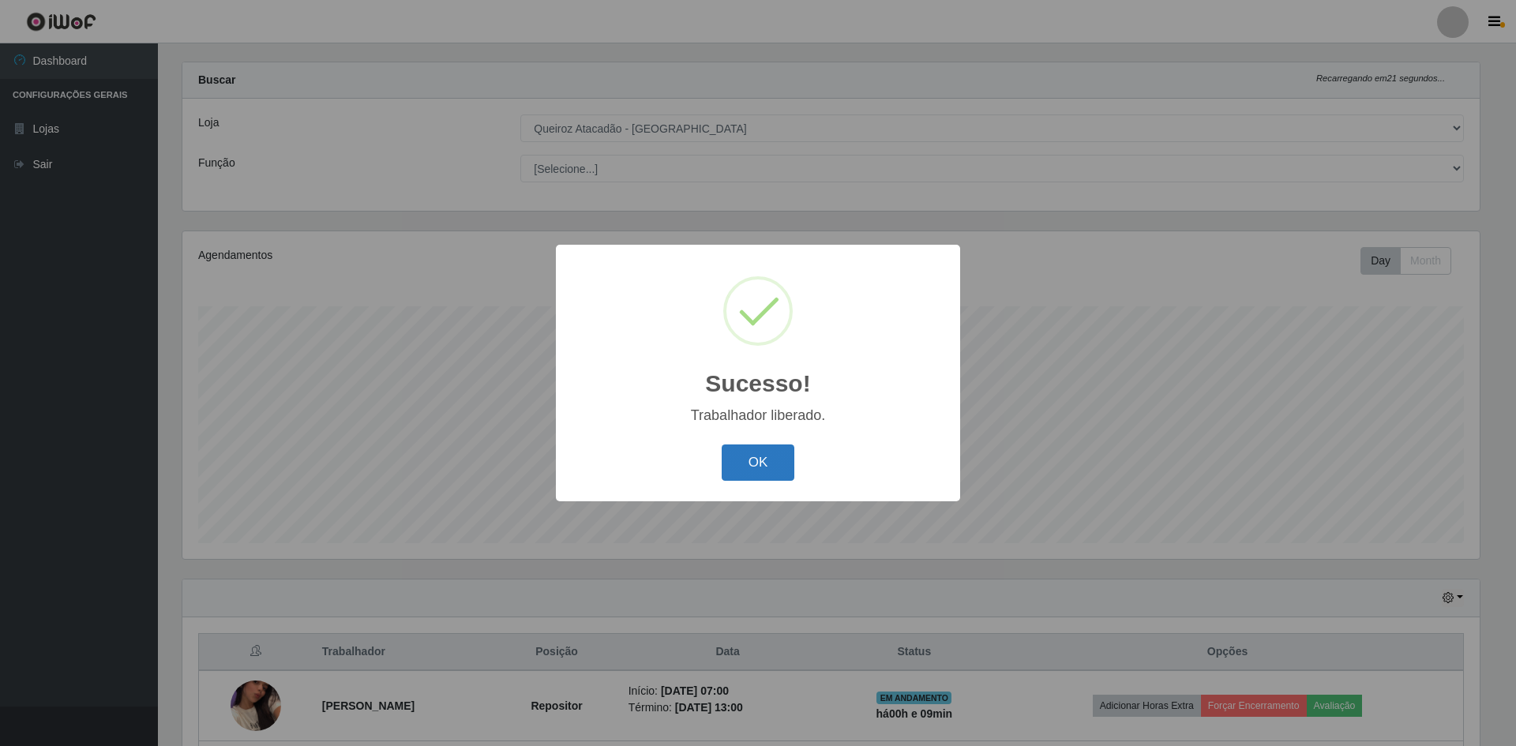
click at [748, 463] on button "OK" at bounding box center [758, 462] width 73 height 37
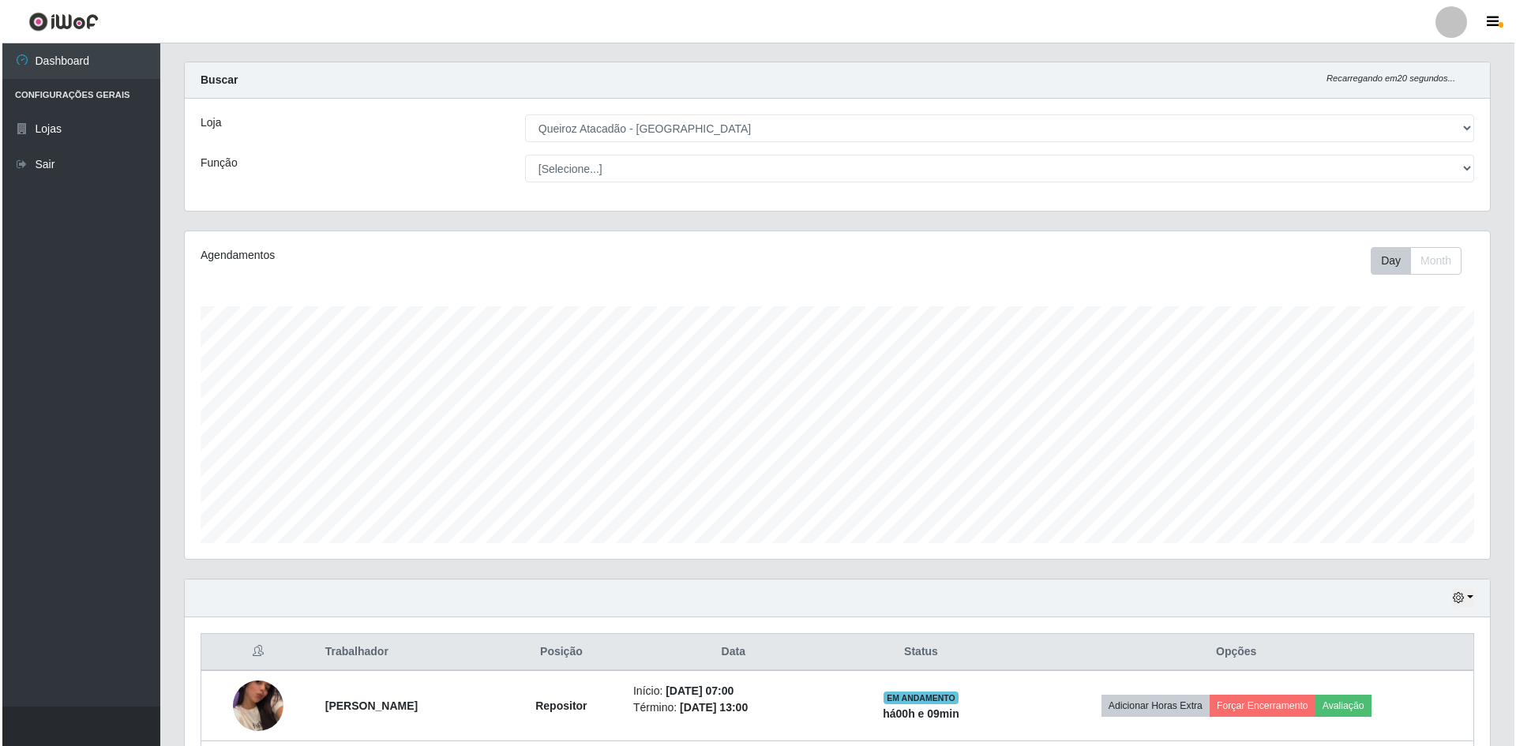
scroll to position [337, 0]
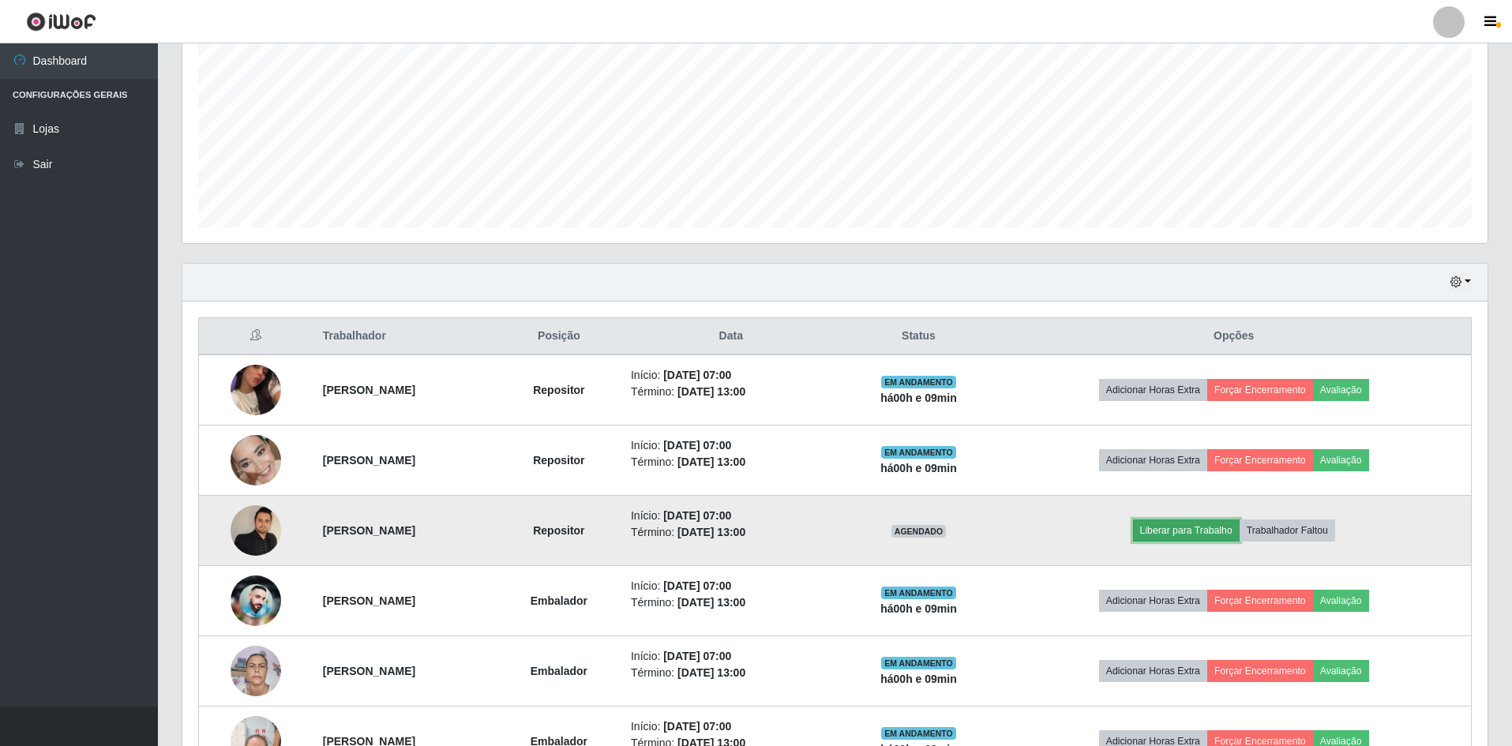
click at [1226, 530] on button "Liberar para Trabalho" at bounding box center [1186, 530] width 107 height 22
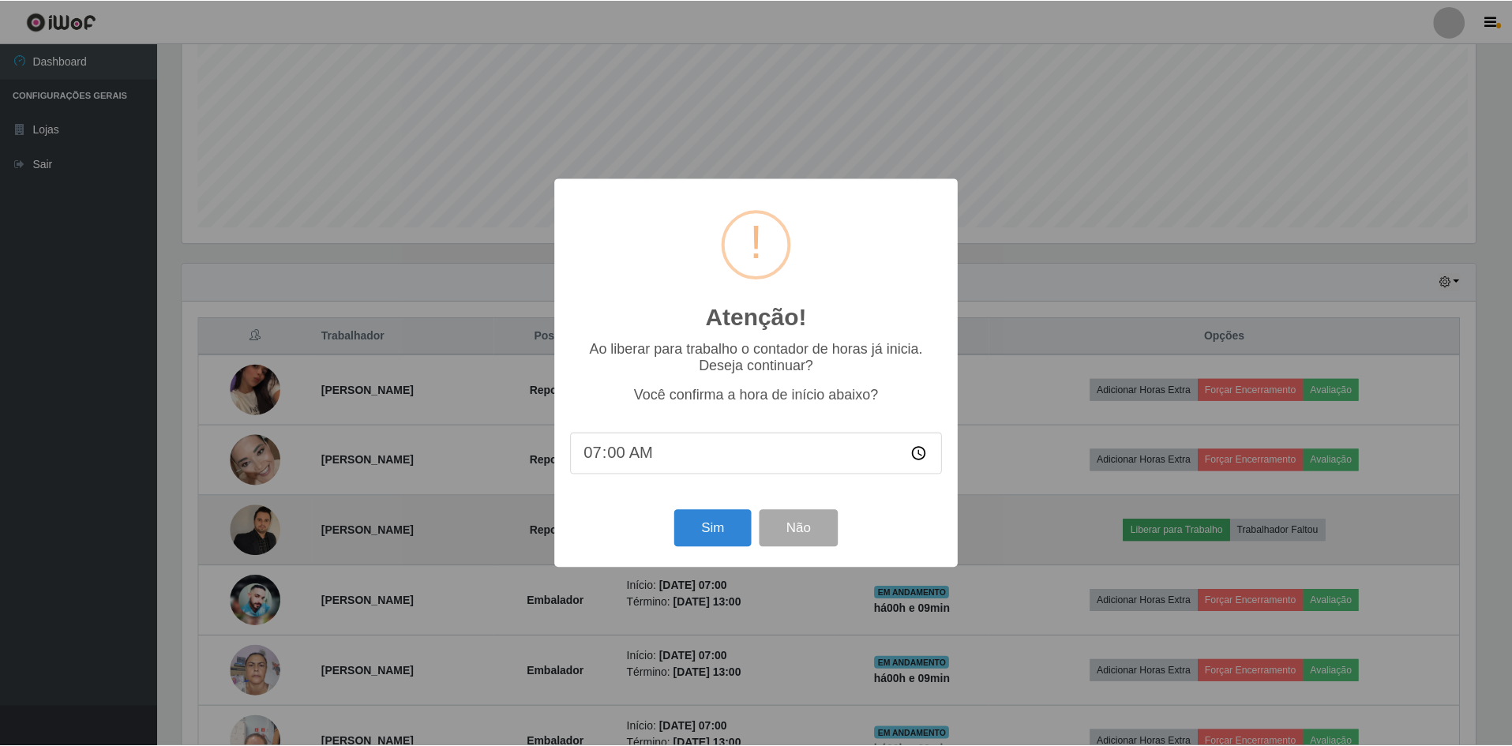
scroll to position [328, 1297]
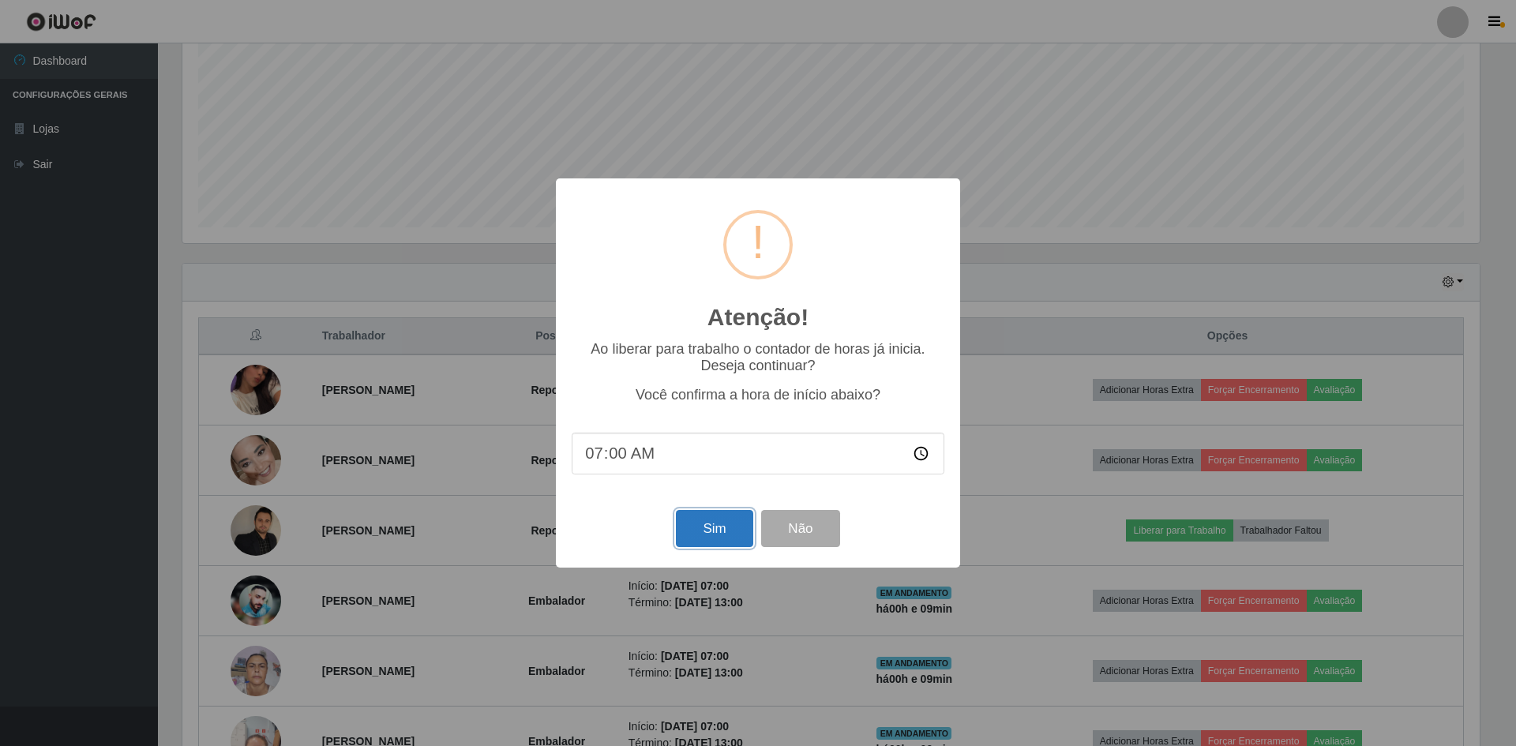
click at [698, 525] on button "Sim" at bounding box center [714, 528] width 77 height 37
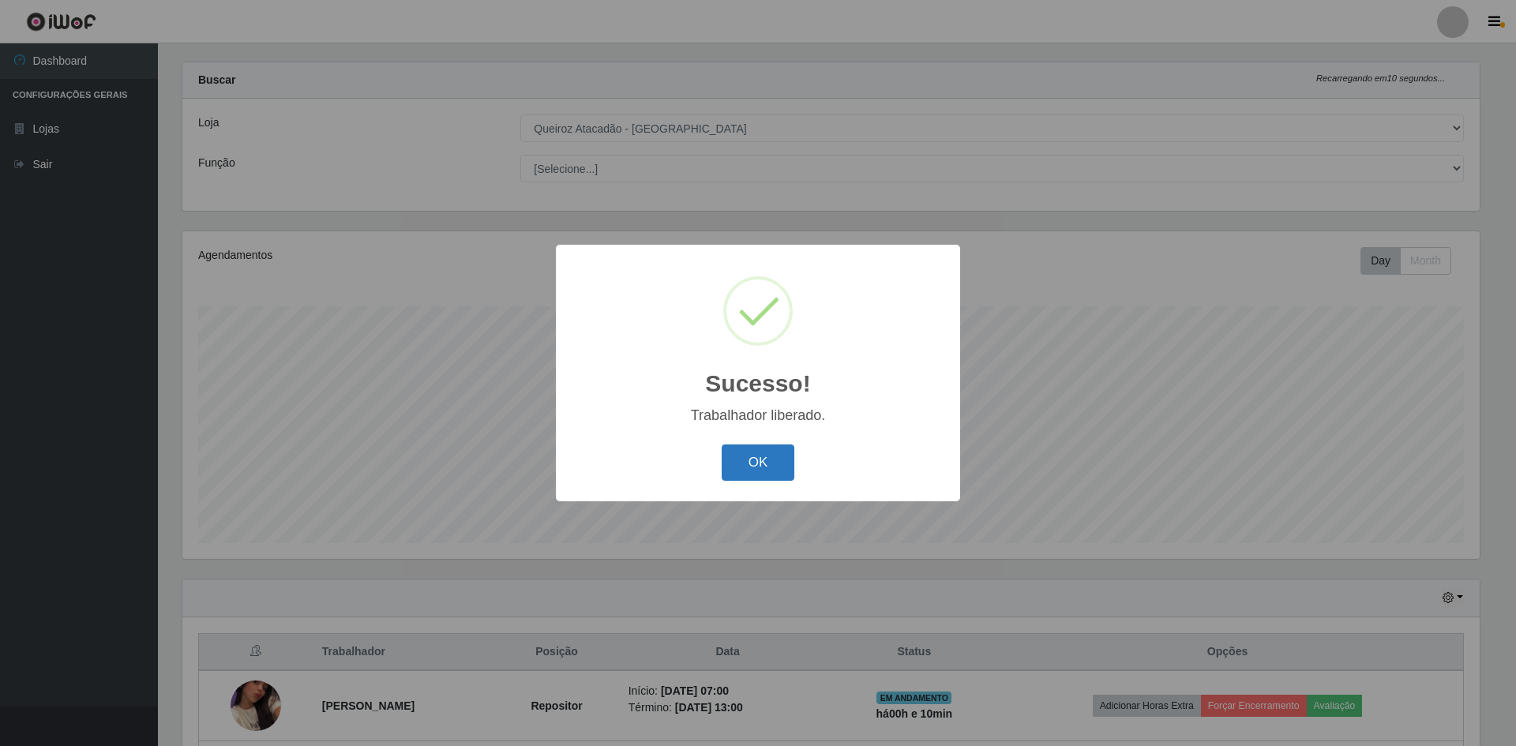
click at [784, 463] on button "OK" at bounding box center [758, 462] width 73 height 37
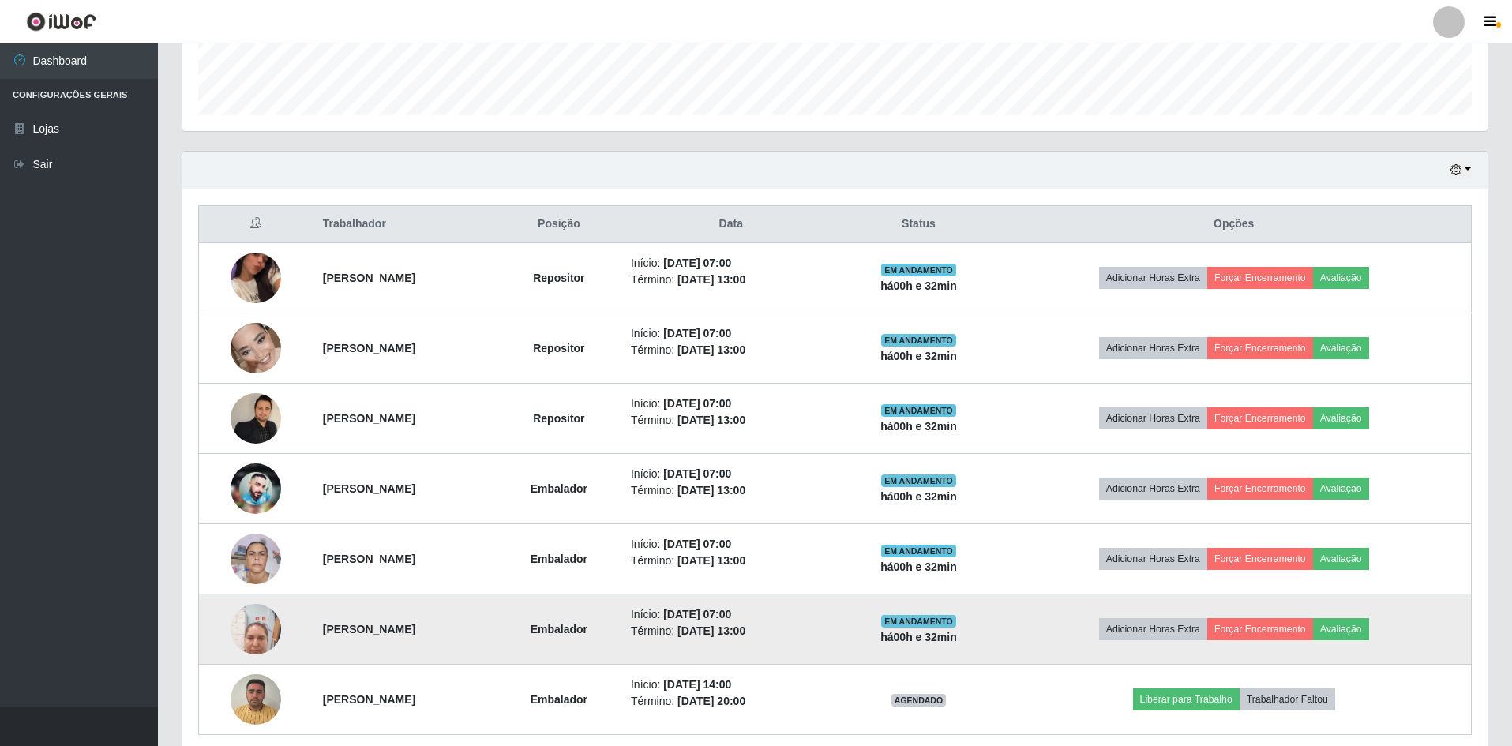
scroll to position [513, 0]
